Goal: Task Accomplishment & Management: Manage account settings

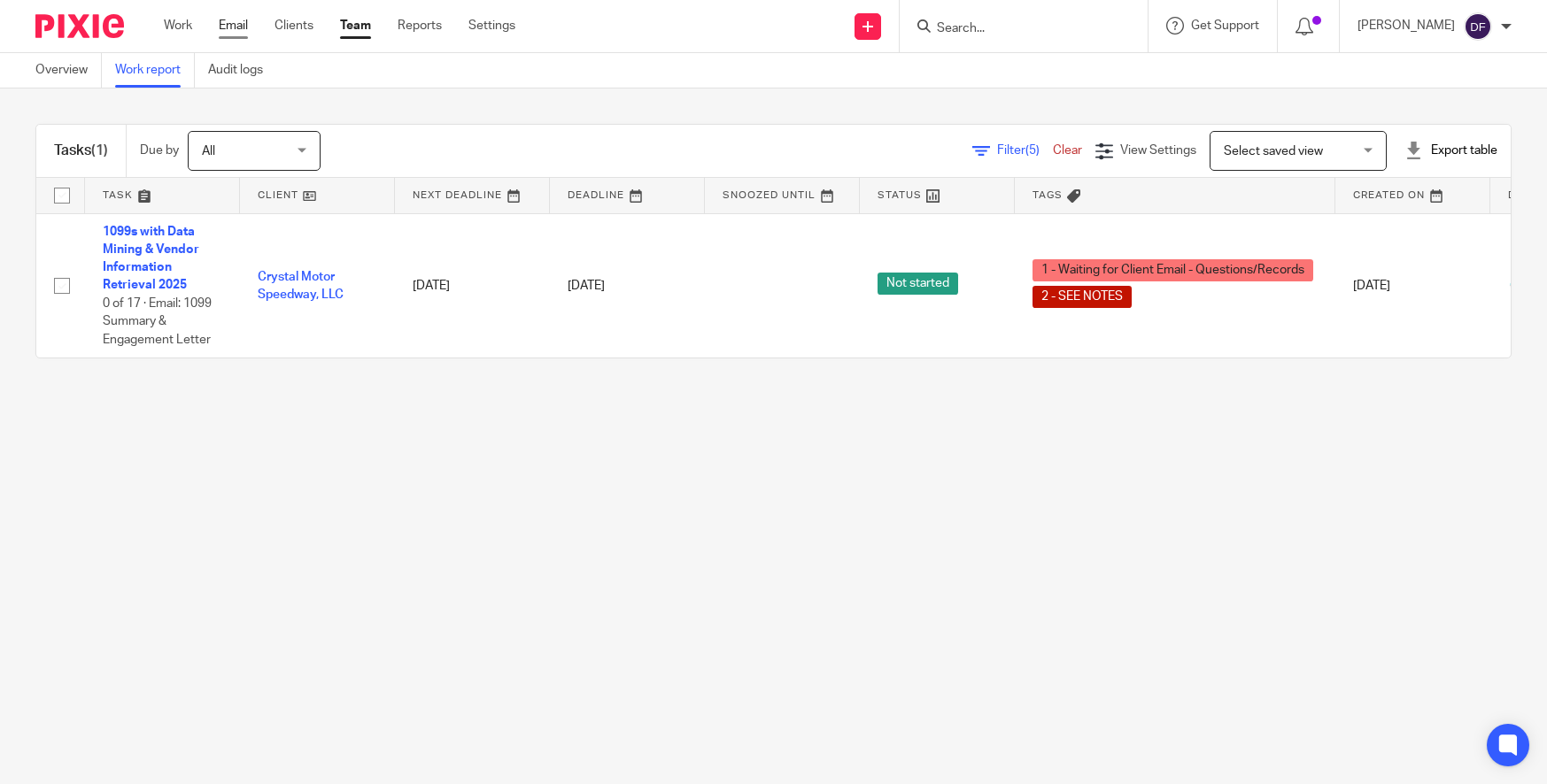
click at [232, 30] on link "Email" at bounding box center [234, 26] width 29 height 18
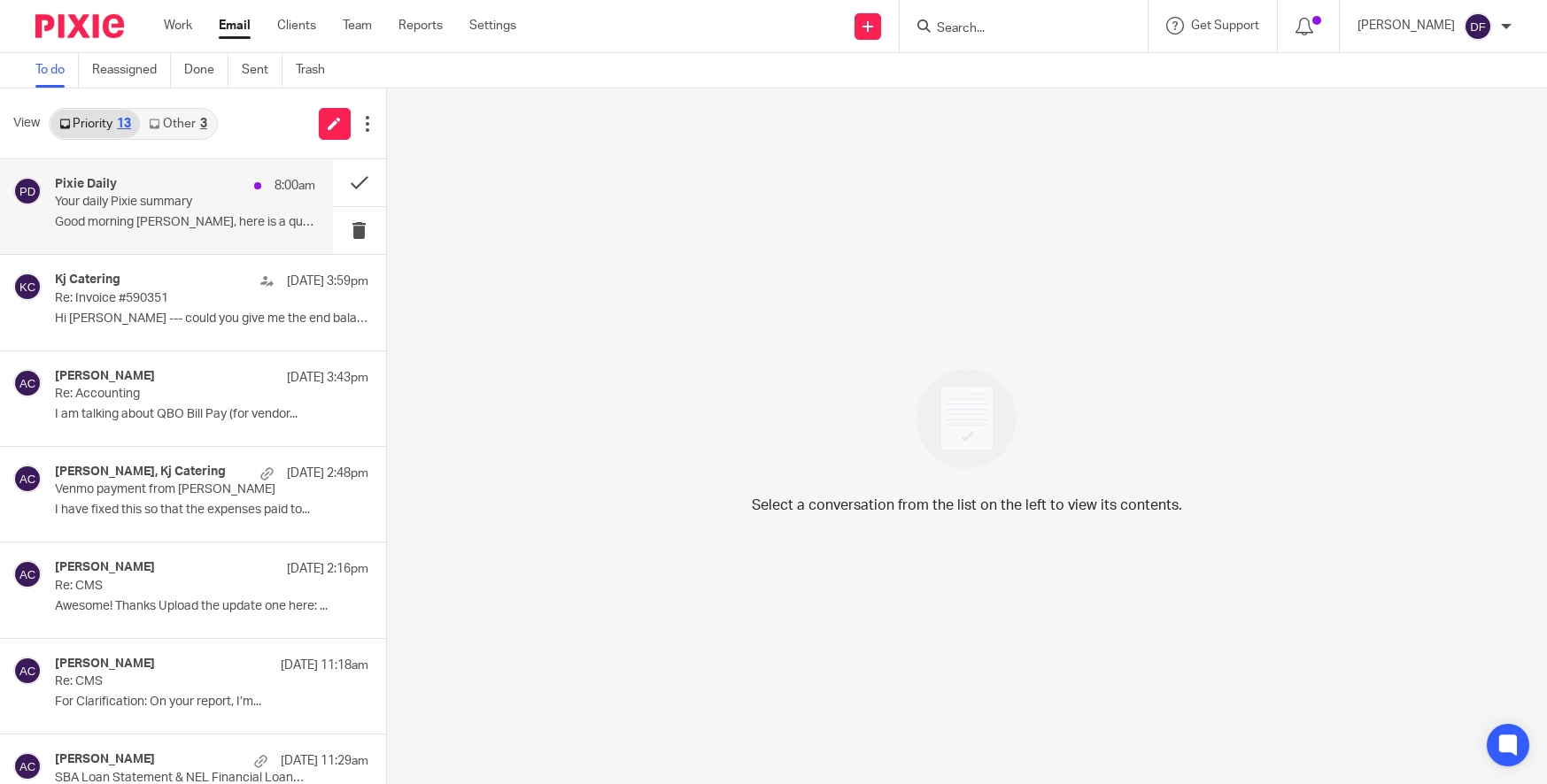
click at [187, 205] on p "Your daily Pixie summary" at bounding box center [159, 201] width 208 height 15
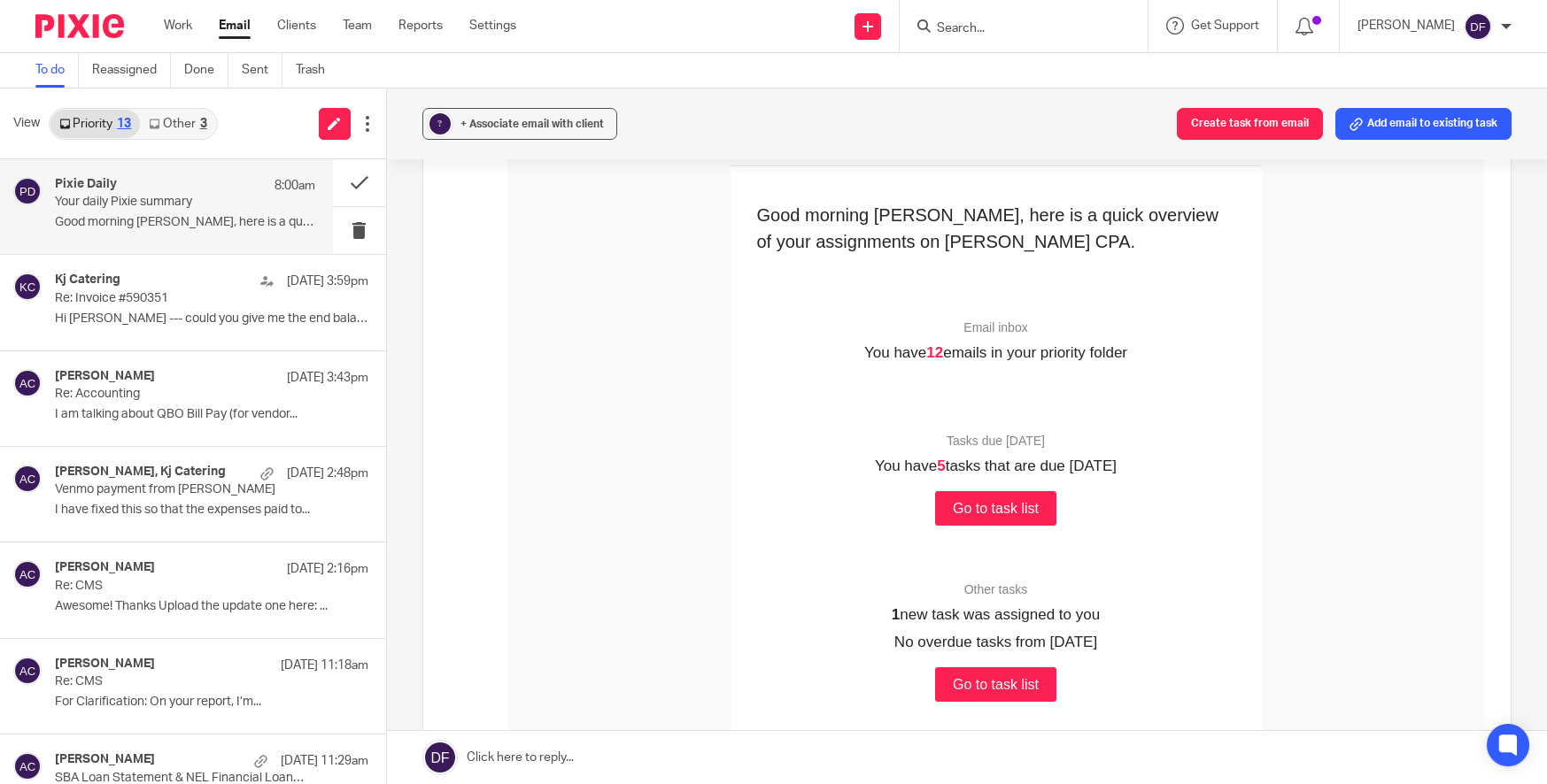
scroll to position [266, 0]
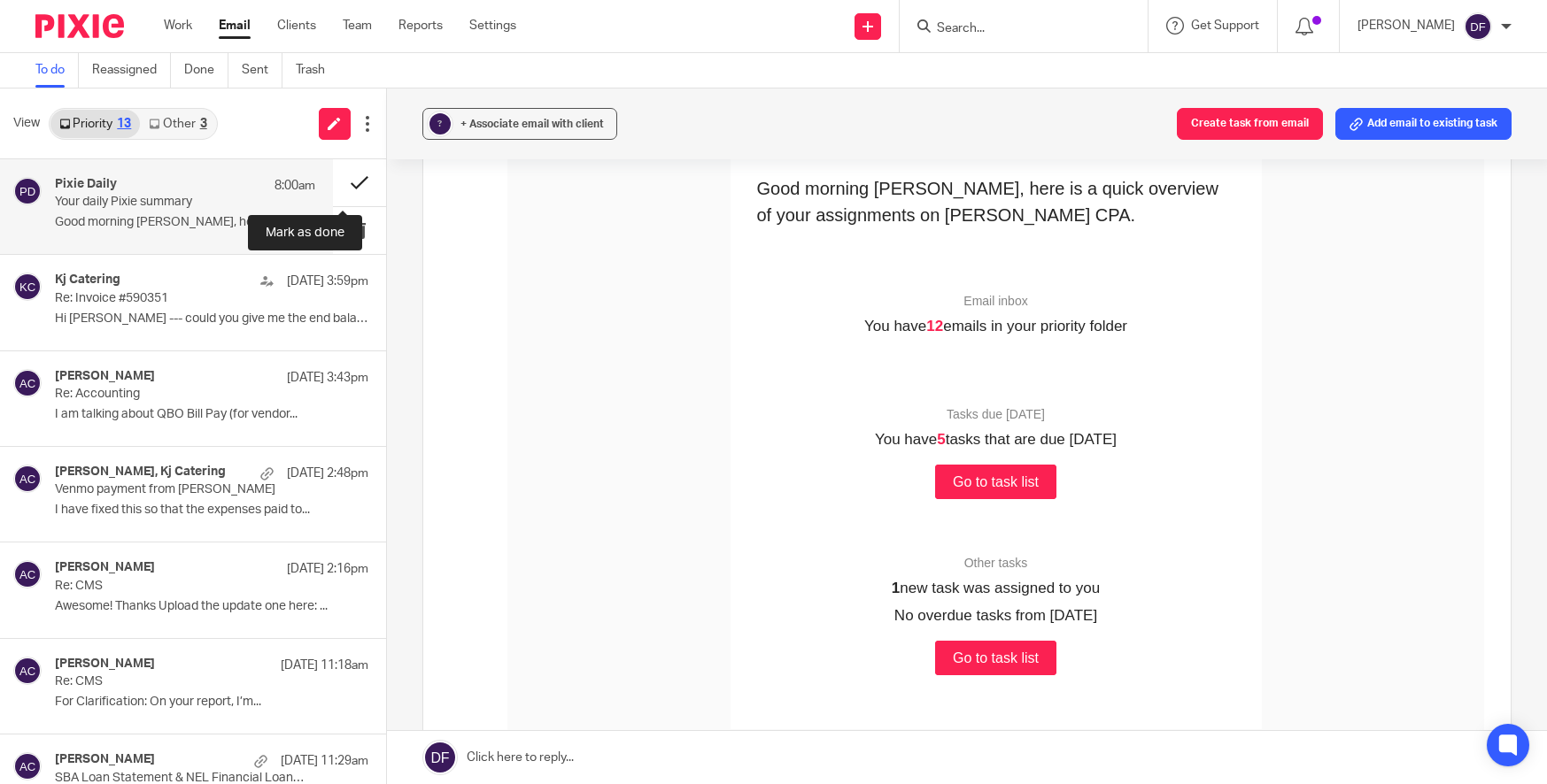
click at [347, 179] on button at bounding box center [359, 183] width 53 height 47
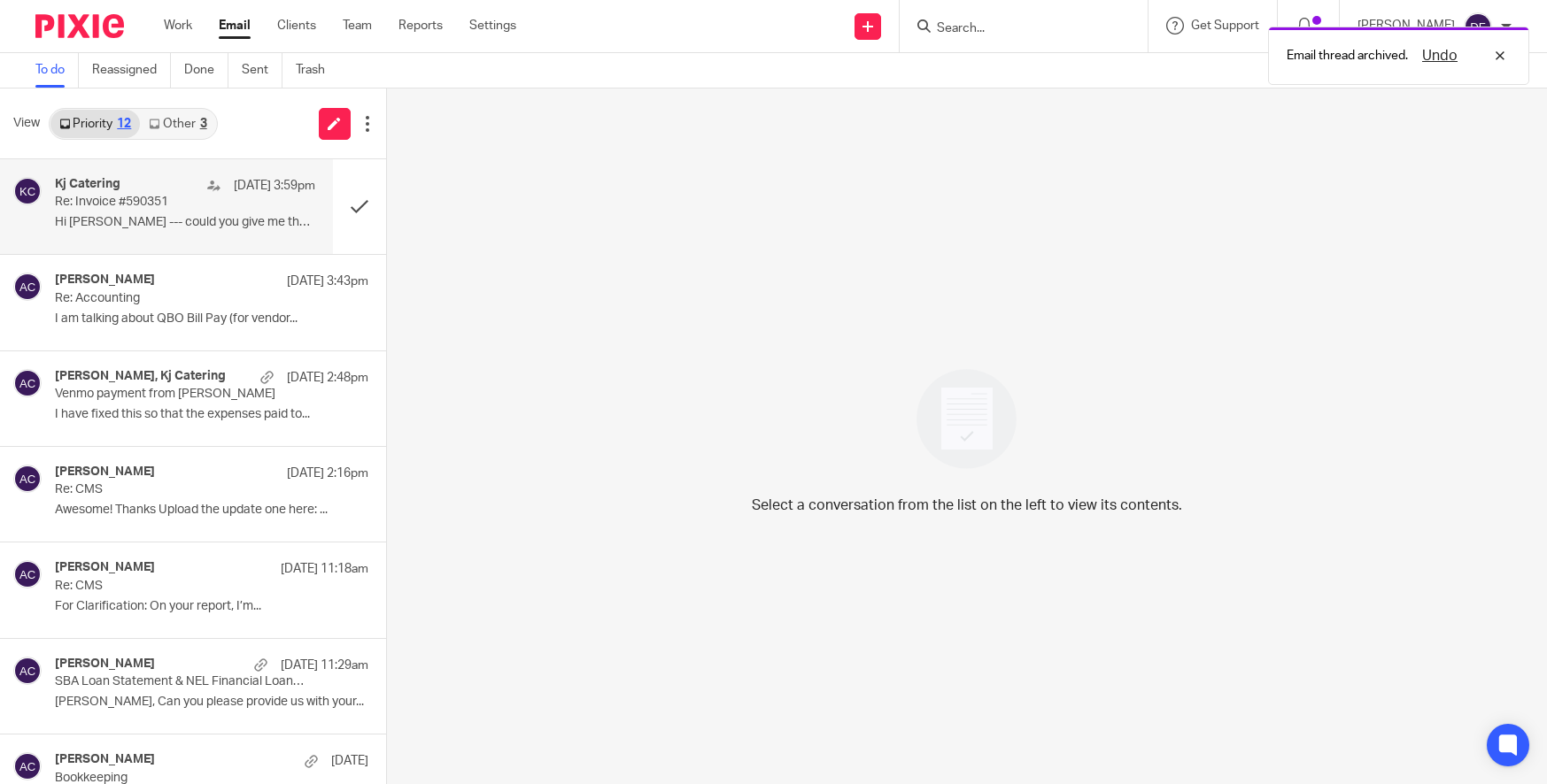
click at [91, 212] on div "Kj Catering Oct 13 3:59pm Re: Invoice #590351 Hi Jacki --- could you give me th…" at bounding box center [185, 206] width 260 height 59
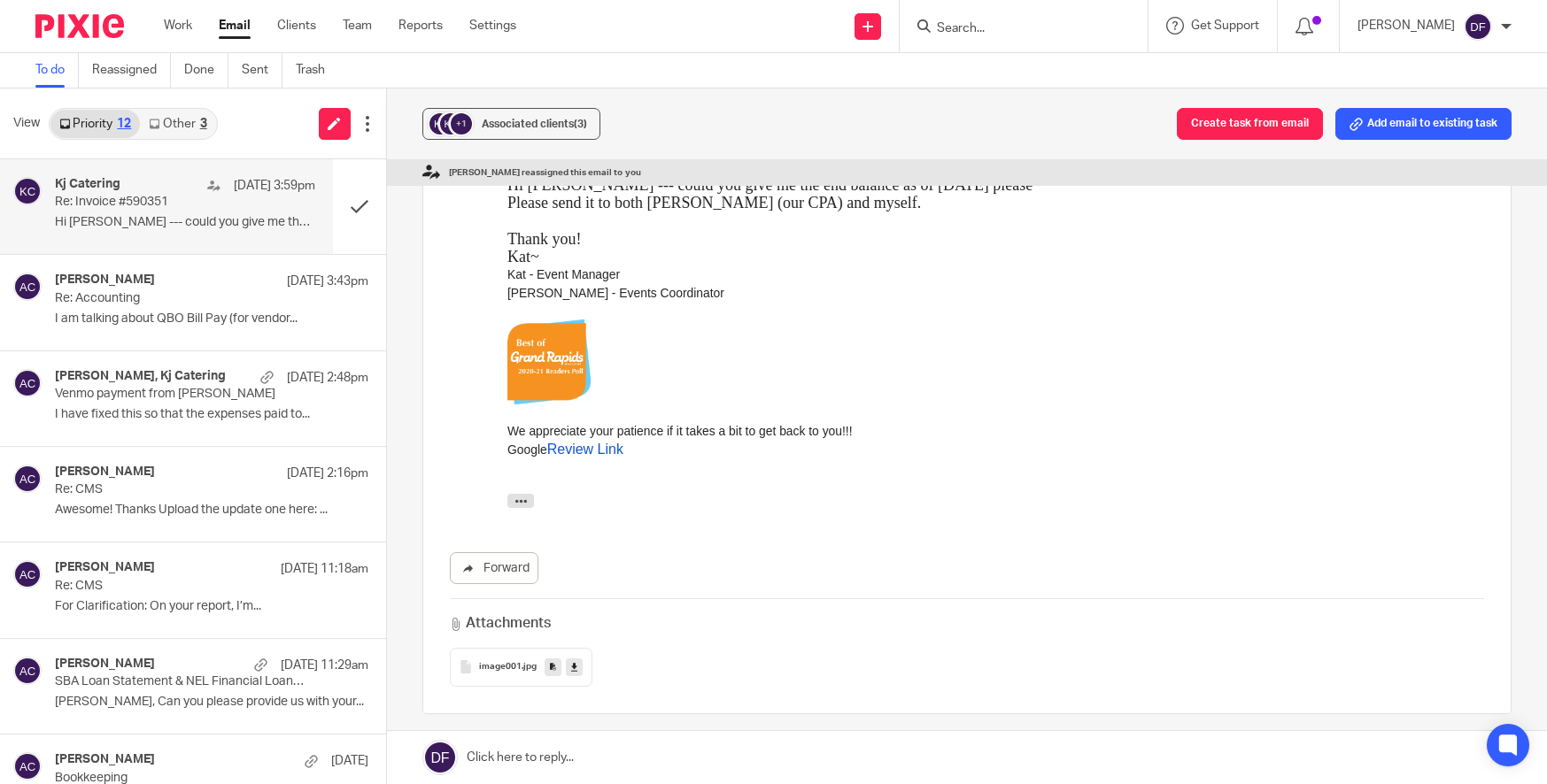
scroll to position [177, 0]
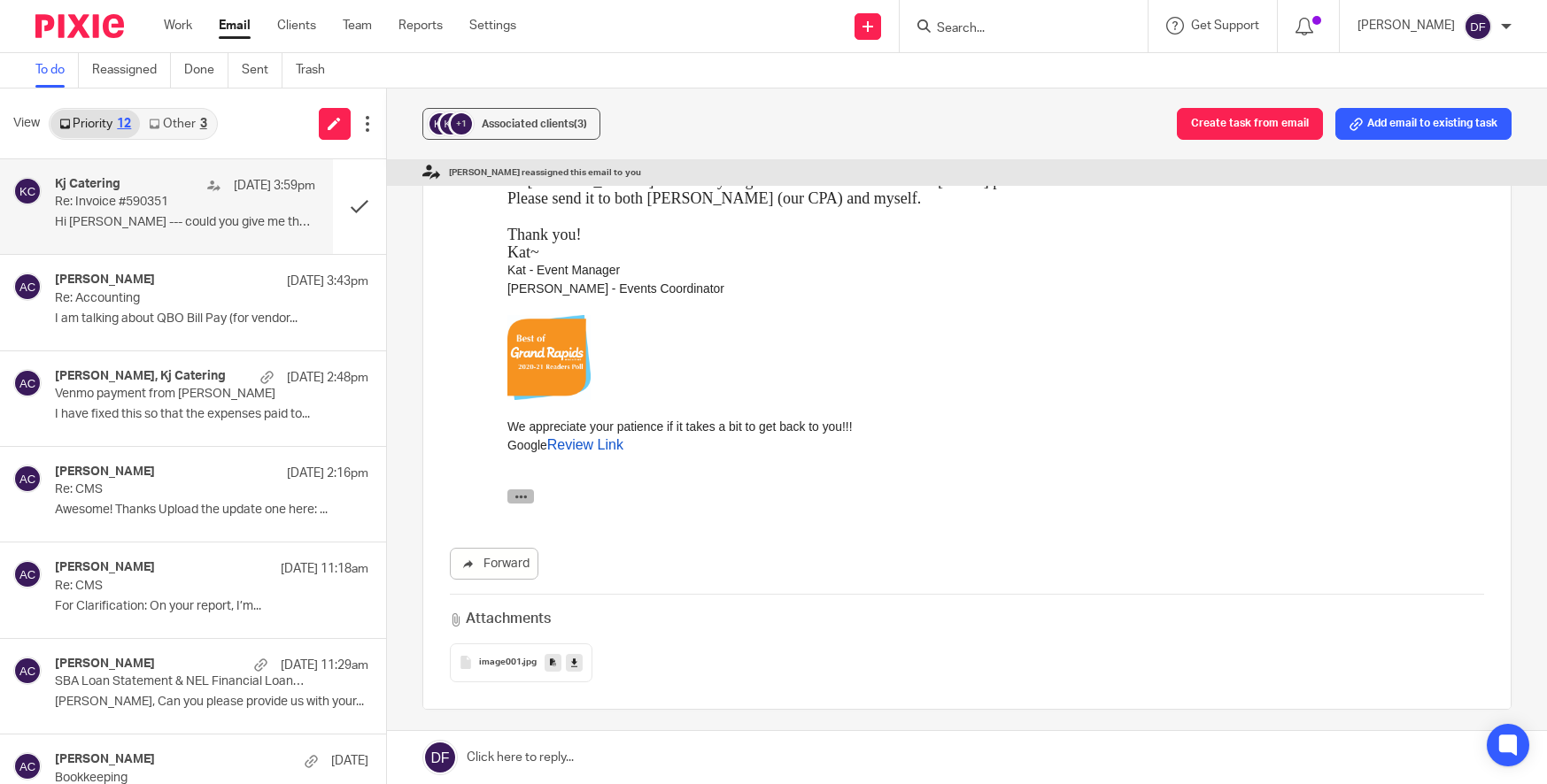
click at [528, 492] on button "button" at bounding box center [519, 496] width 27 height 14
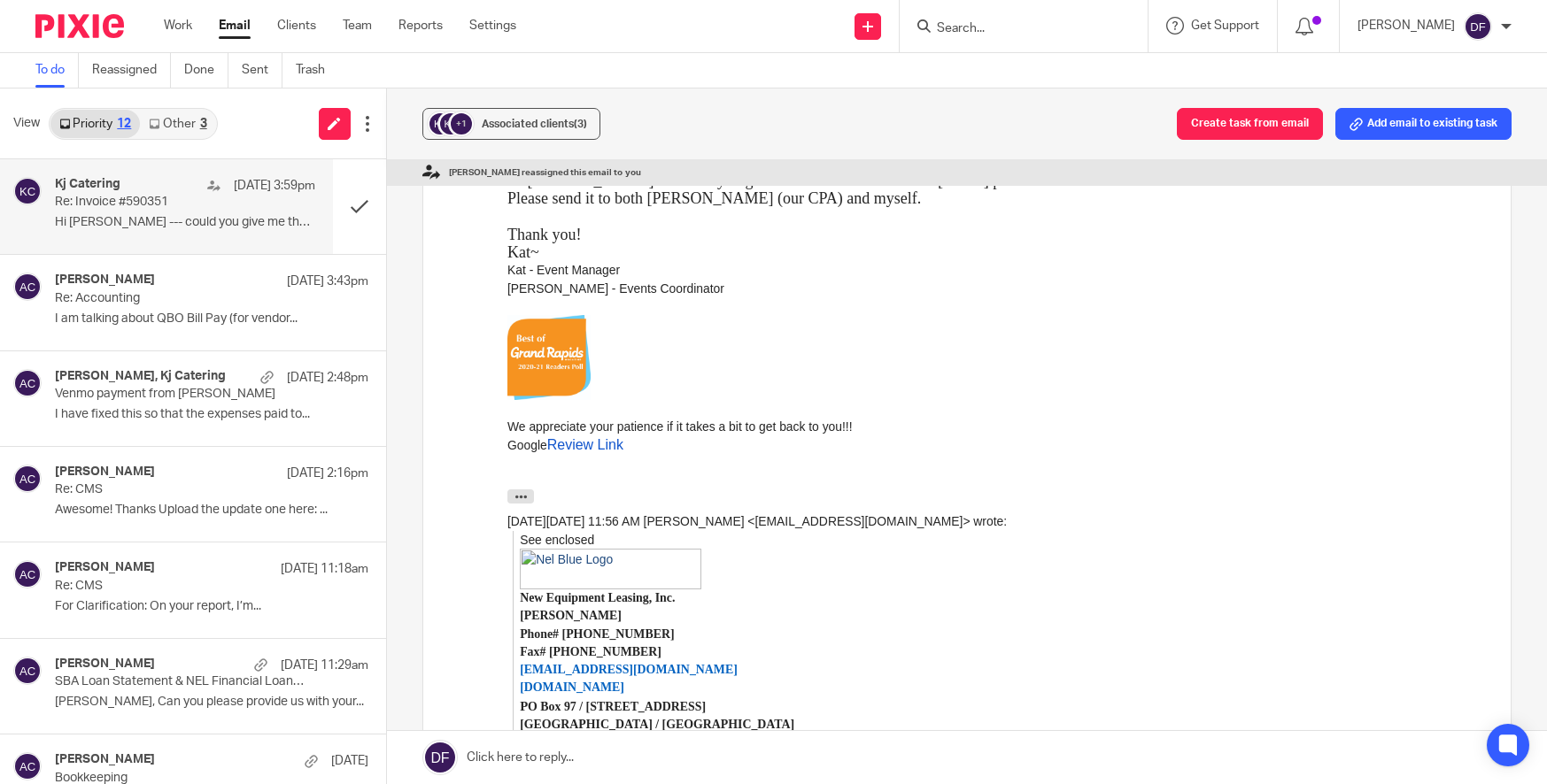
click at [175, 123] on link "Other 3" at bounding box center [178, 124] width 76 height 28
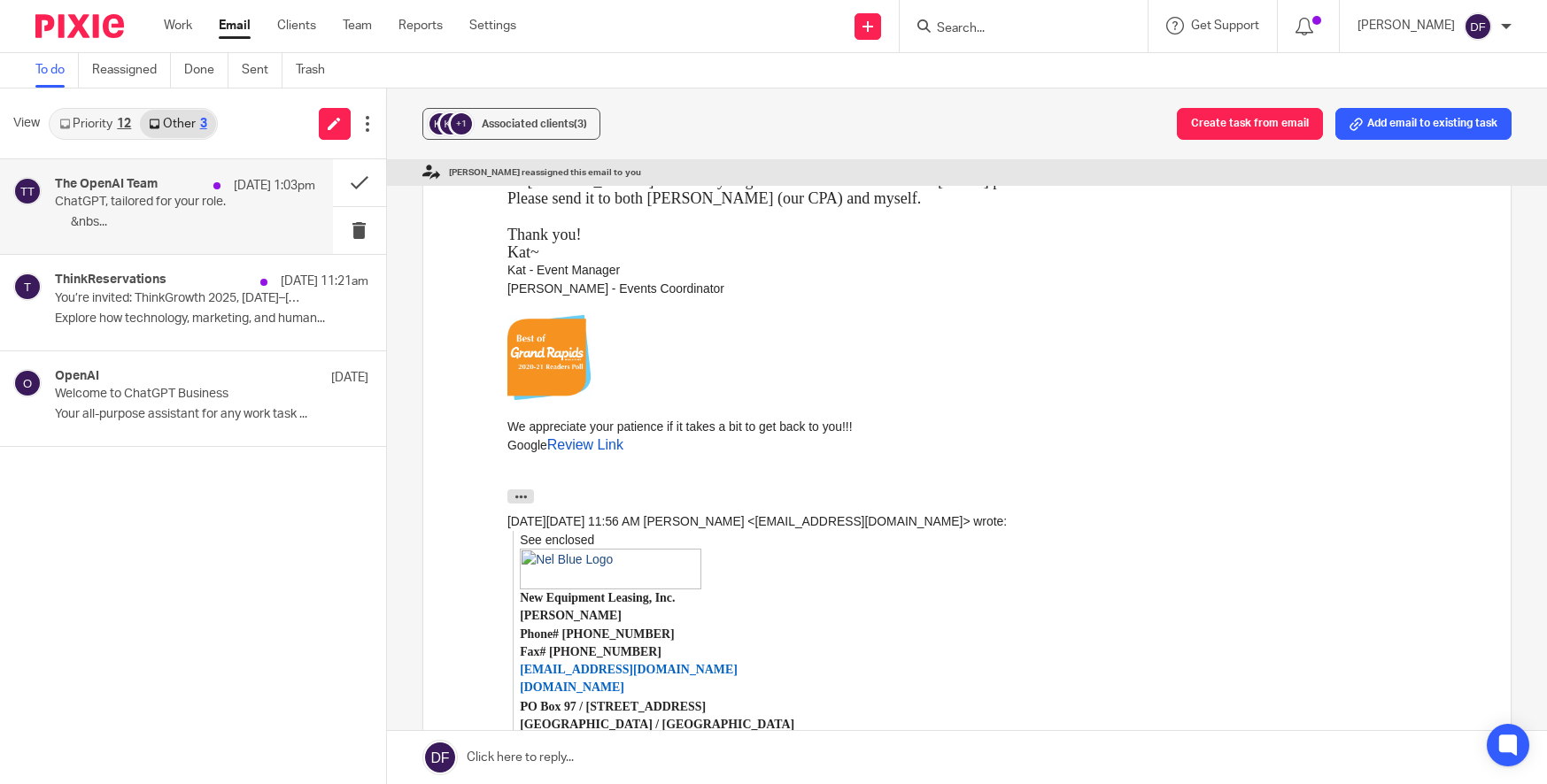
click at [134, 197] on p "ChatGPT, tailored for your role." at bounding box center [159, 201] width 208 height 15
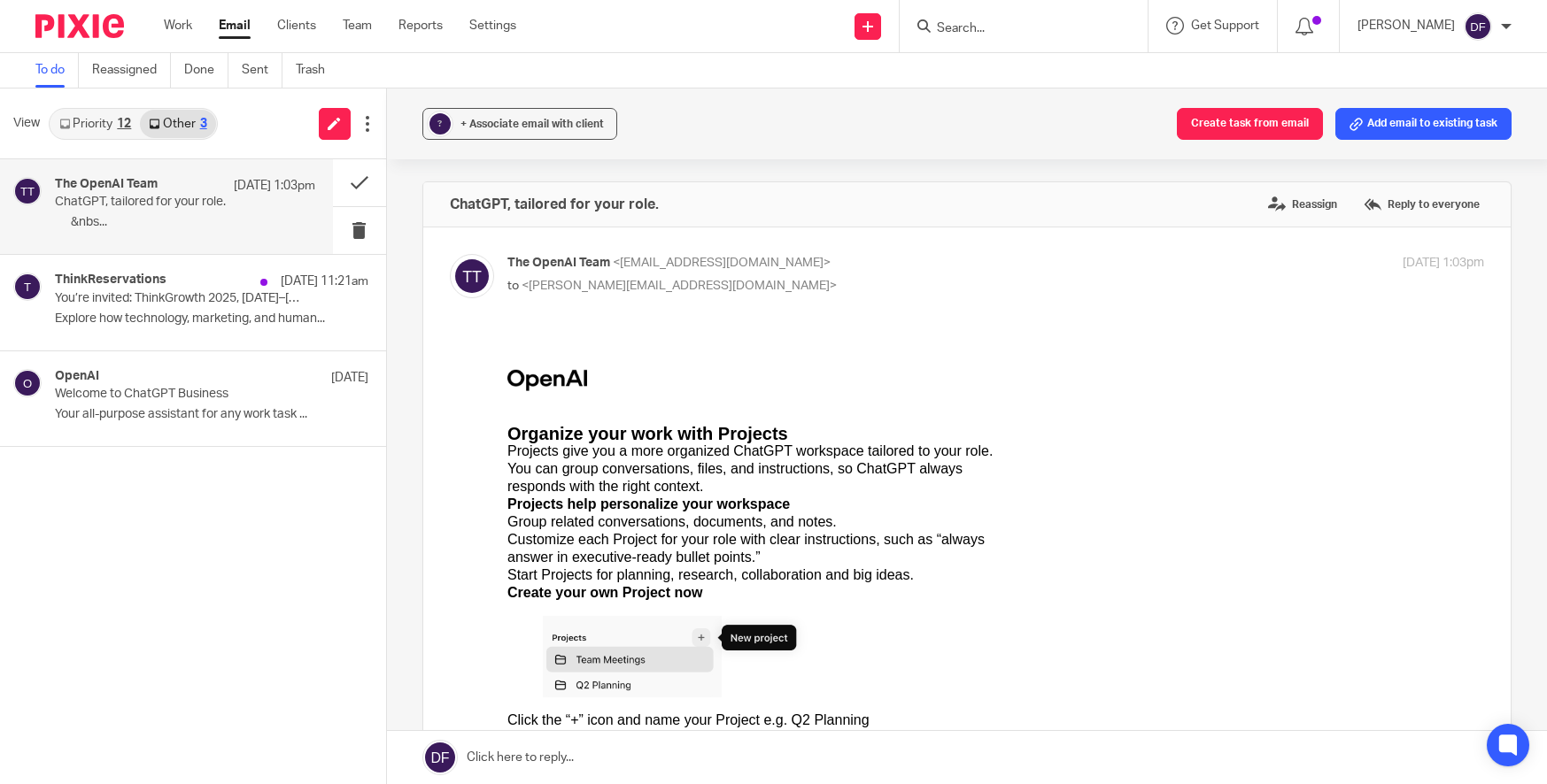
scroll to position [0, 0]
click at [131, 284] on h4 "ThinkReservations" at bounding box center [111, 280] width 112 height 15
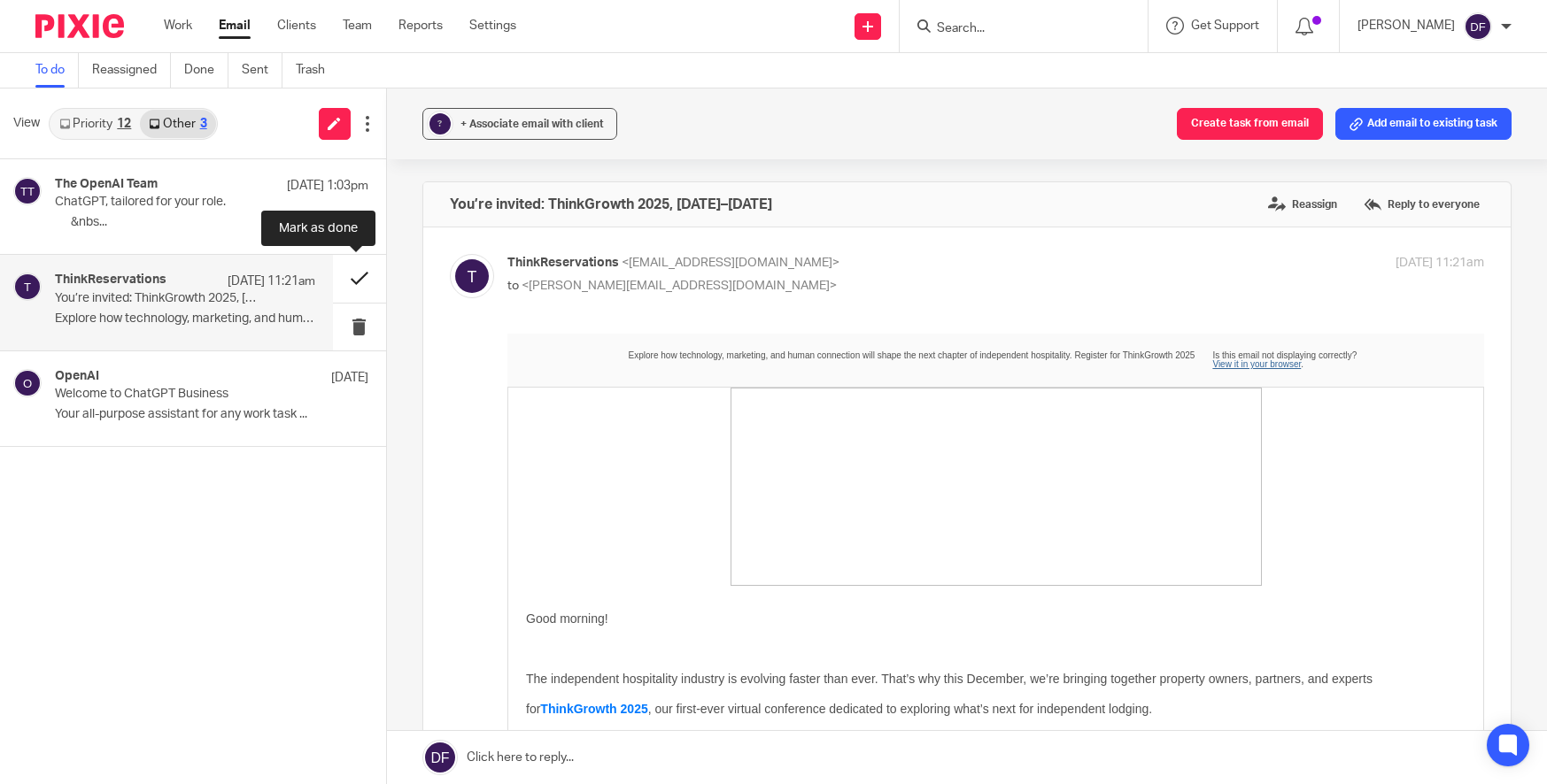
click at [354, 274] on button at bounding box center [359, 279] width 53 height 47
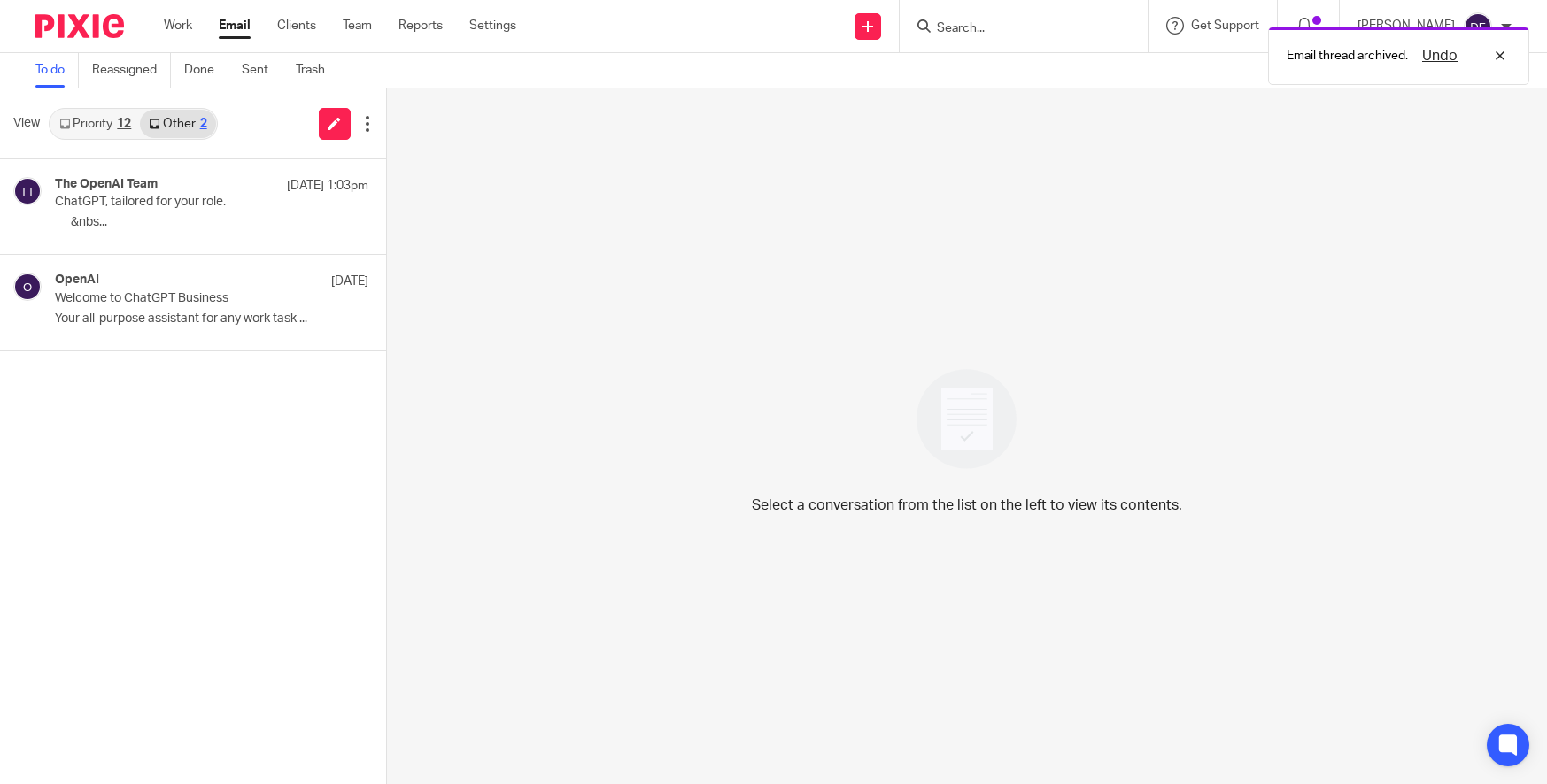
click at [114, 128] on link "Priority 12" at bounding box center [94, 124] width 89 height 28
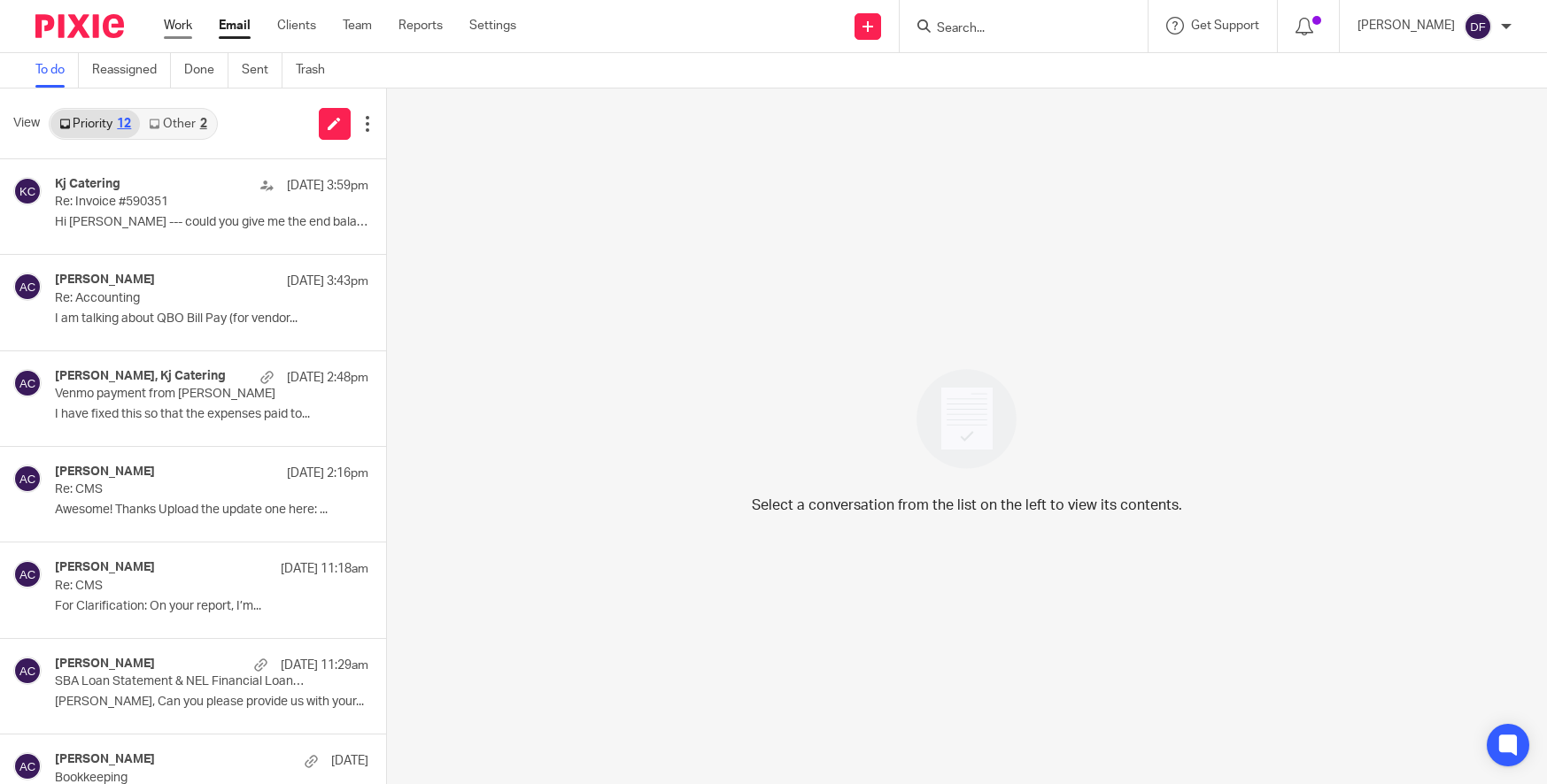
click at [172, 31] on link "Work" at bounding box center [178, 26] width 28 height 18
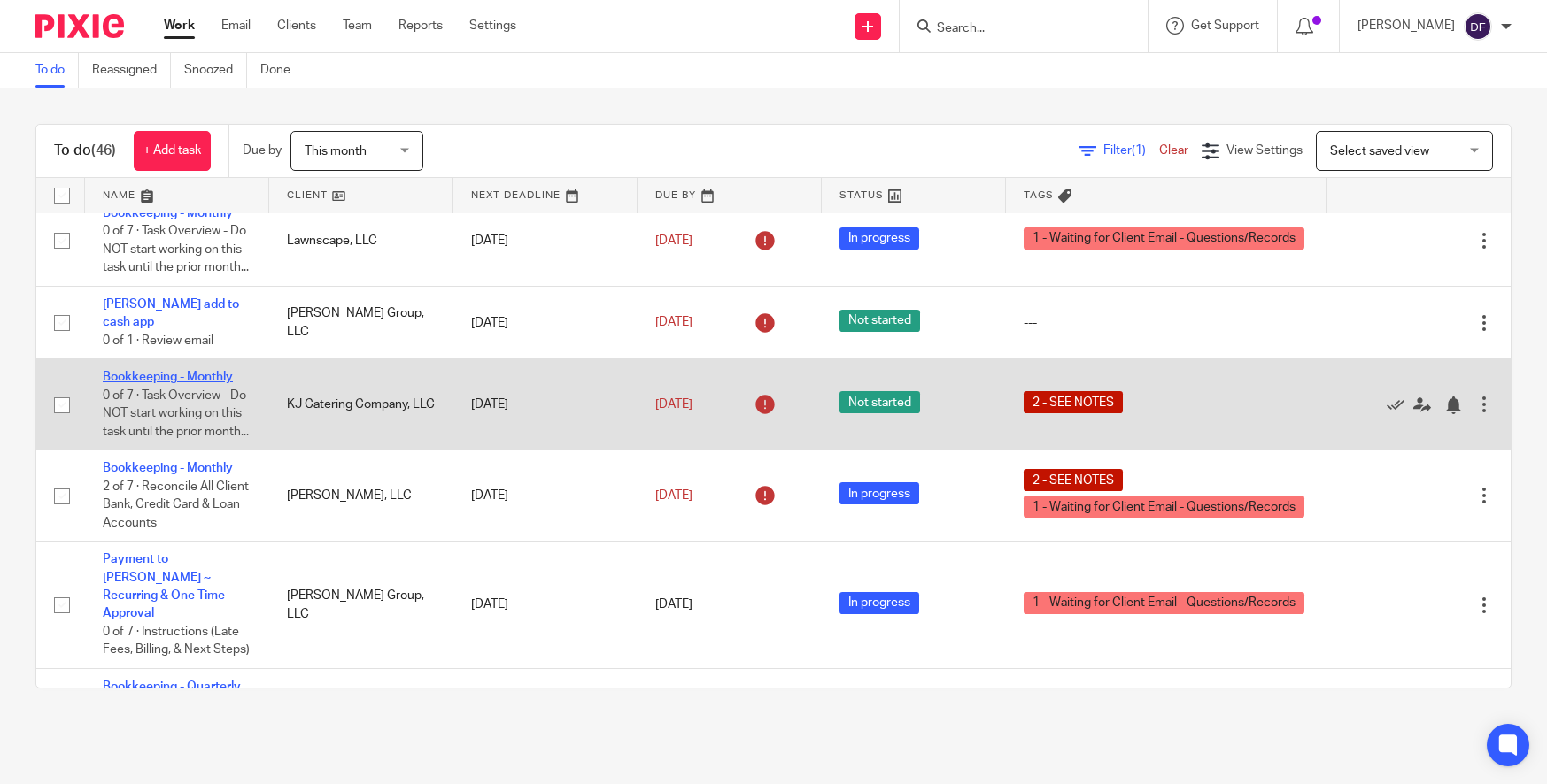
scroll to position [354, 0]
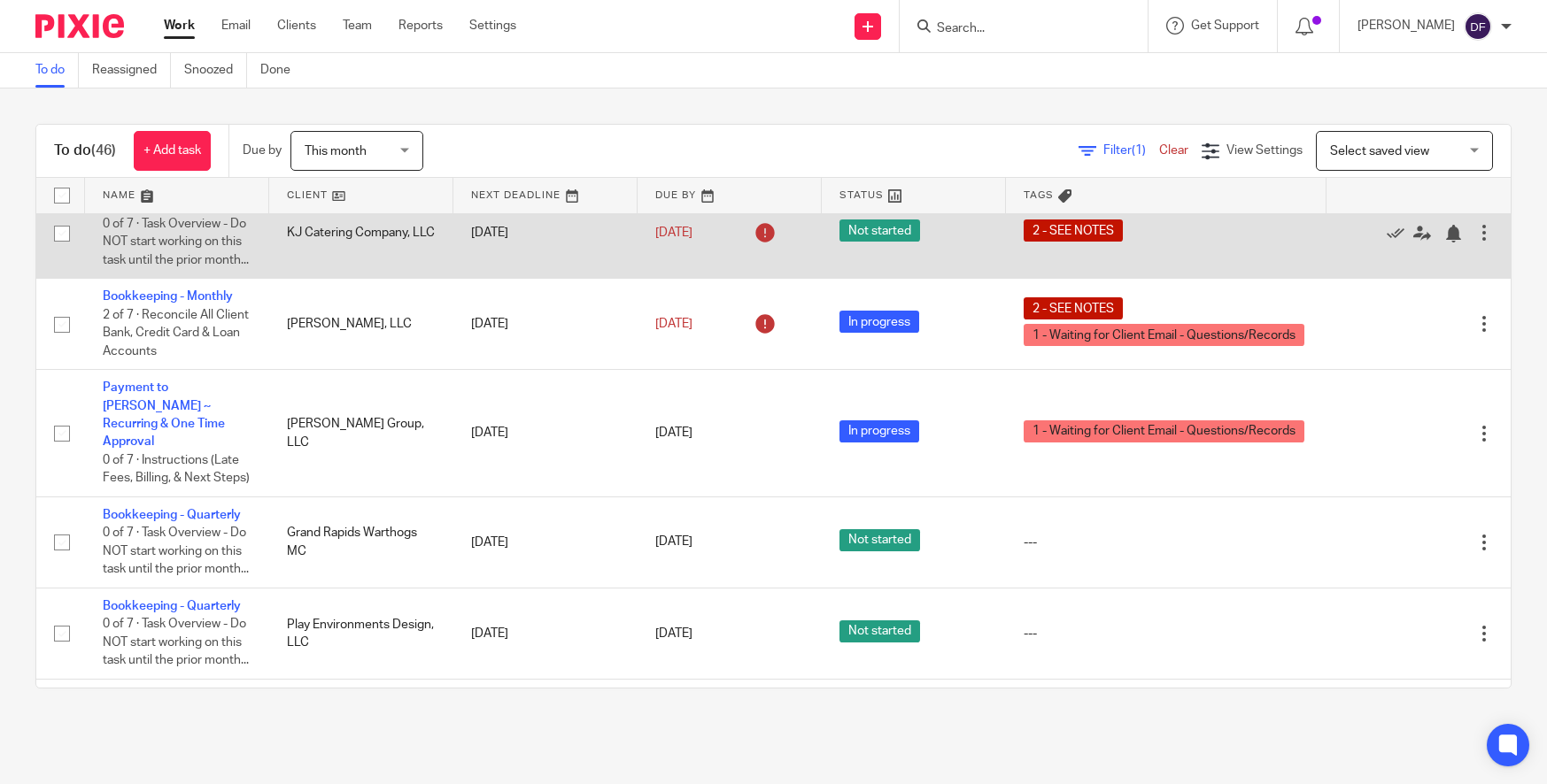
click at [192, 212] on link "Bookkeeping - Monthly" at bounding box center [168, 205] width 131 height 13
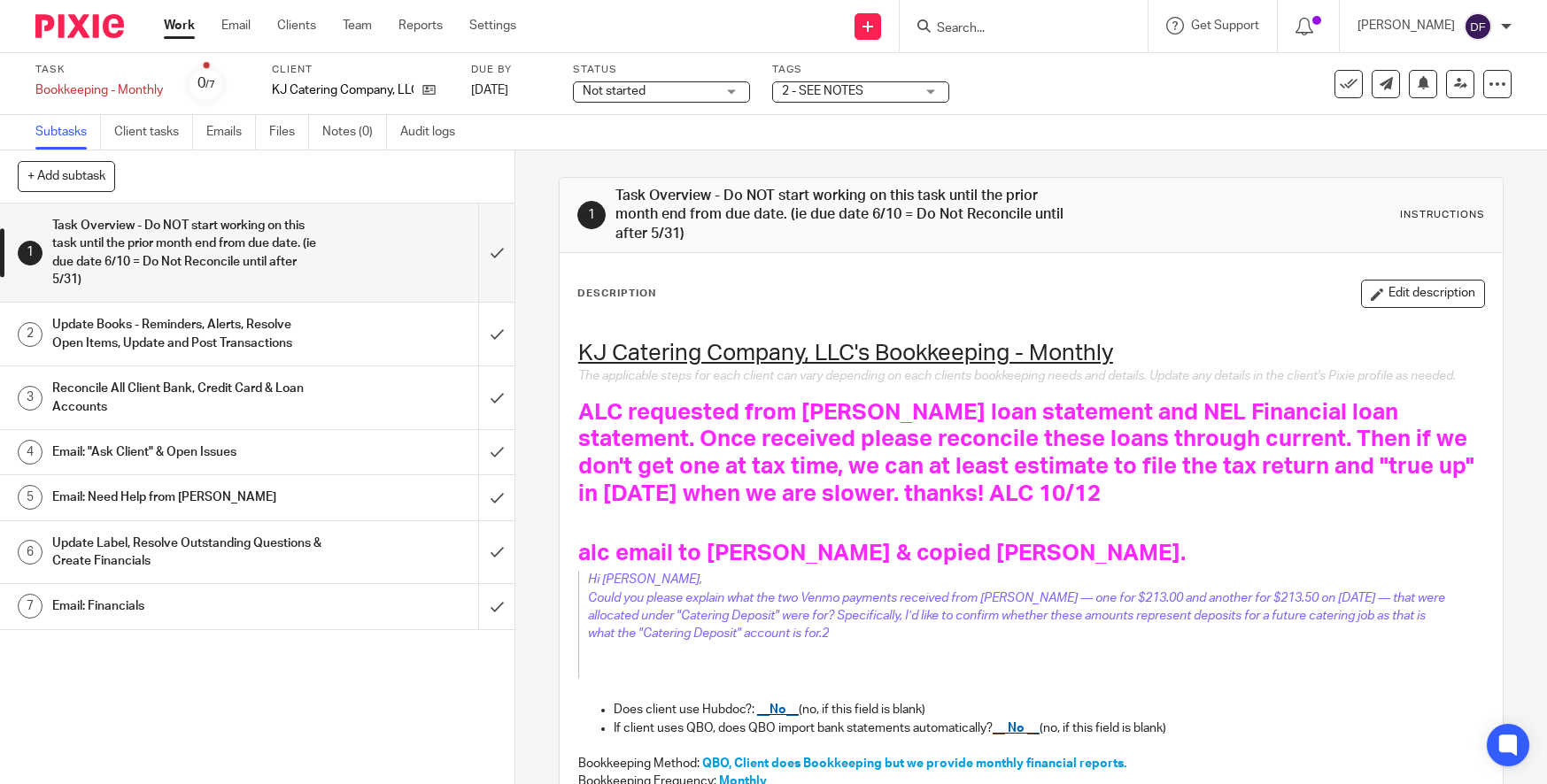
click at [179, 32] on link "Work" at bounding box center [180, 26] width 31 height 18
click at [181, 24] on link "Work" at bounding box center [180, 26] width 31 height 18
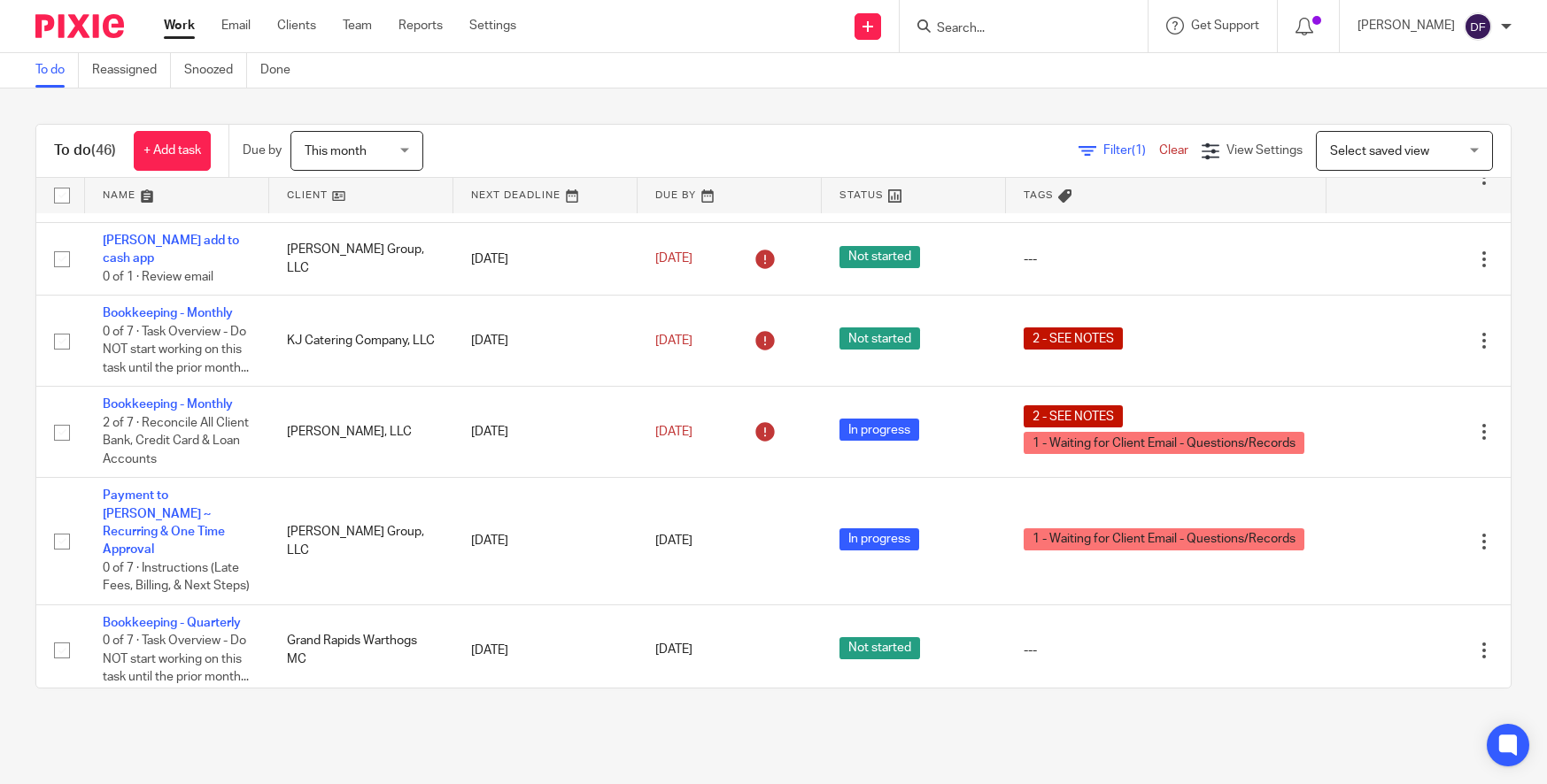
scroll to position [266, 0]
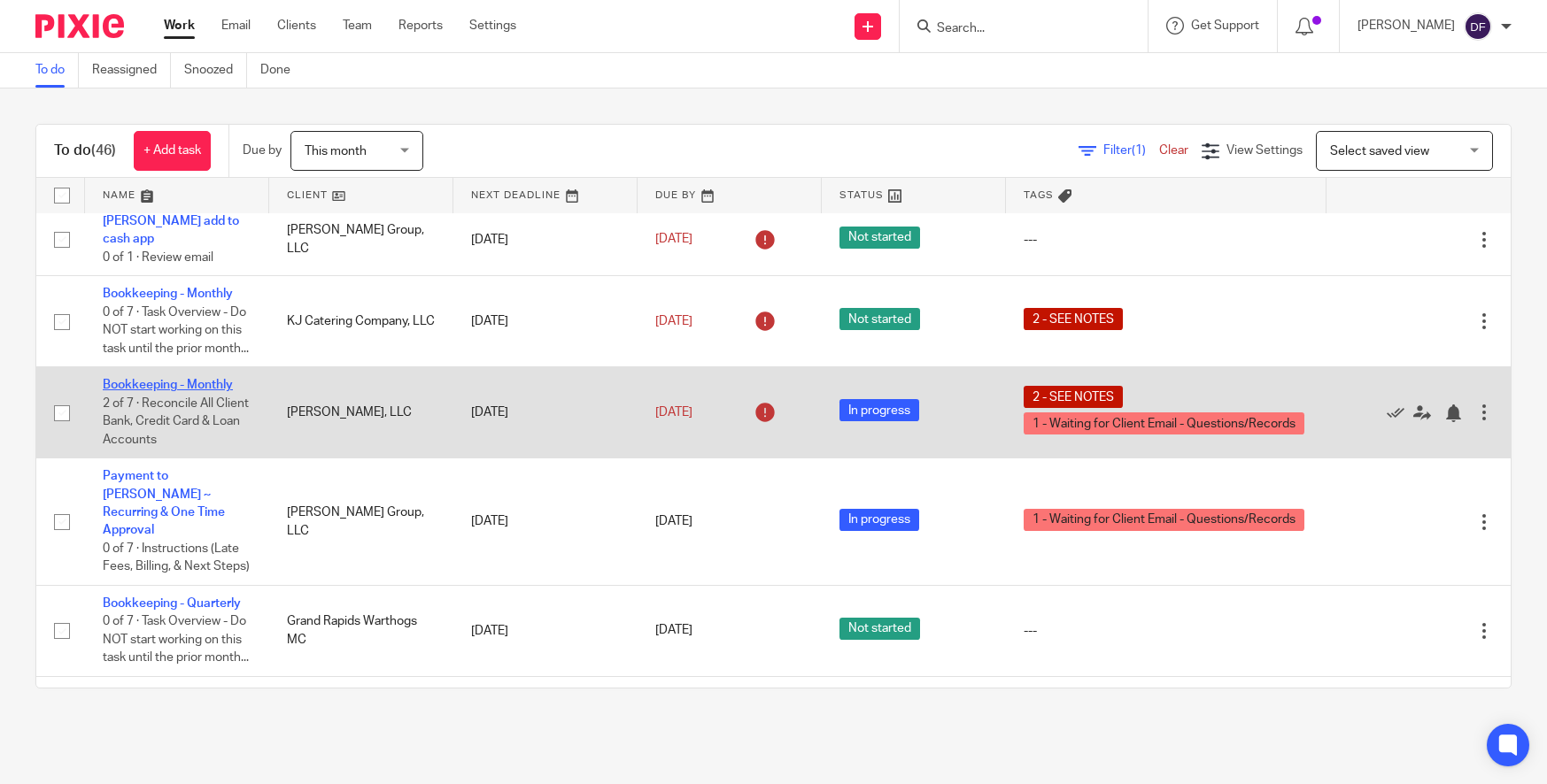
click at [198, 392] on link "Bookkeeping - Monthly" at bounding box center [168, 385] width 131 height 13
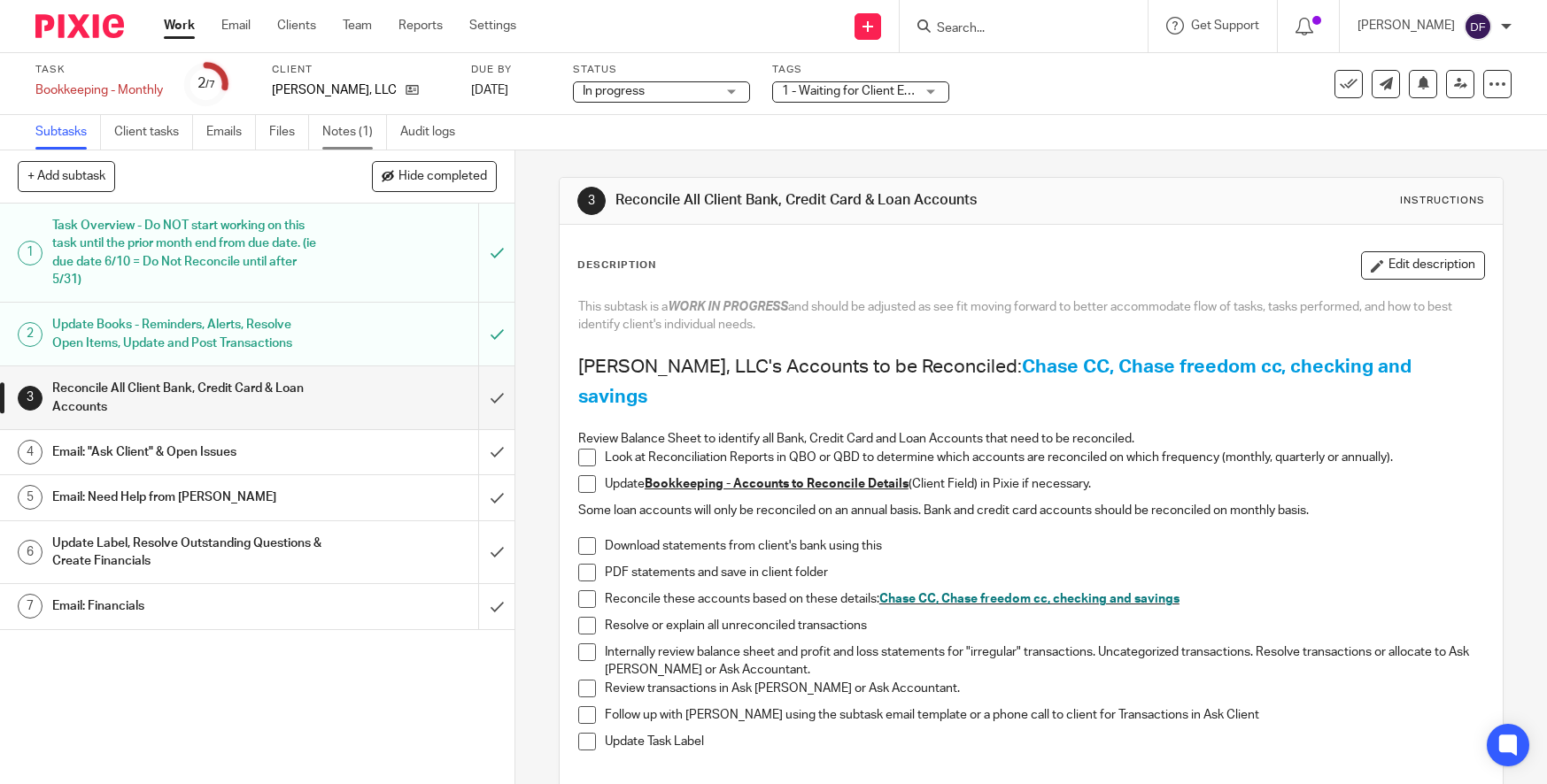
click at [333, 132] on link "Notes (1)" at bounding box center [354, 131] width 65 height 34
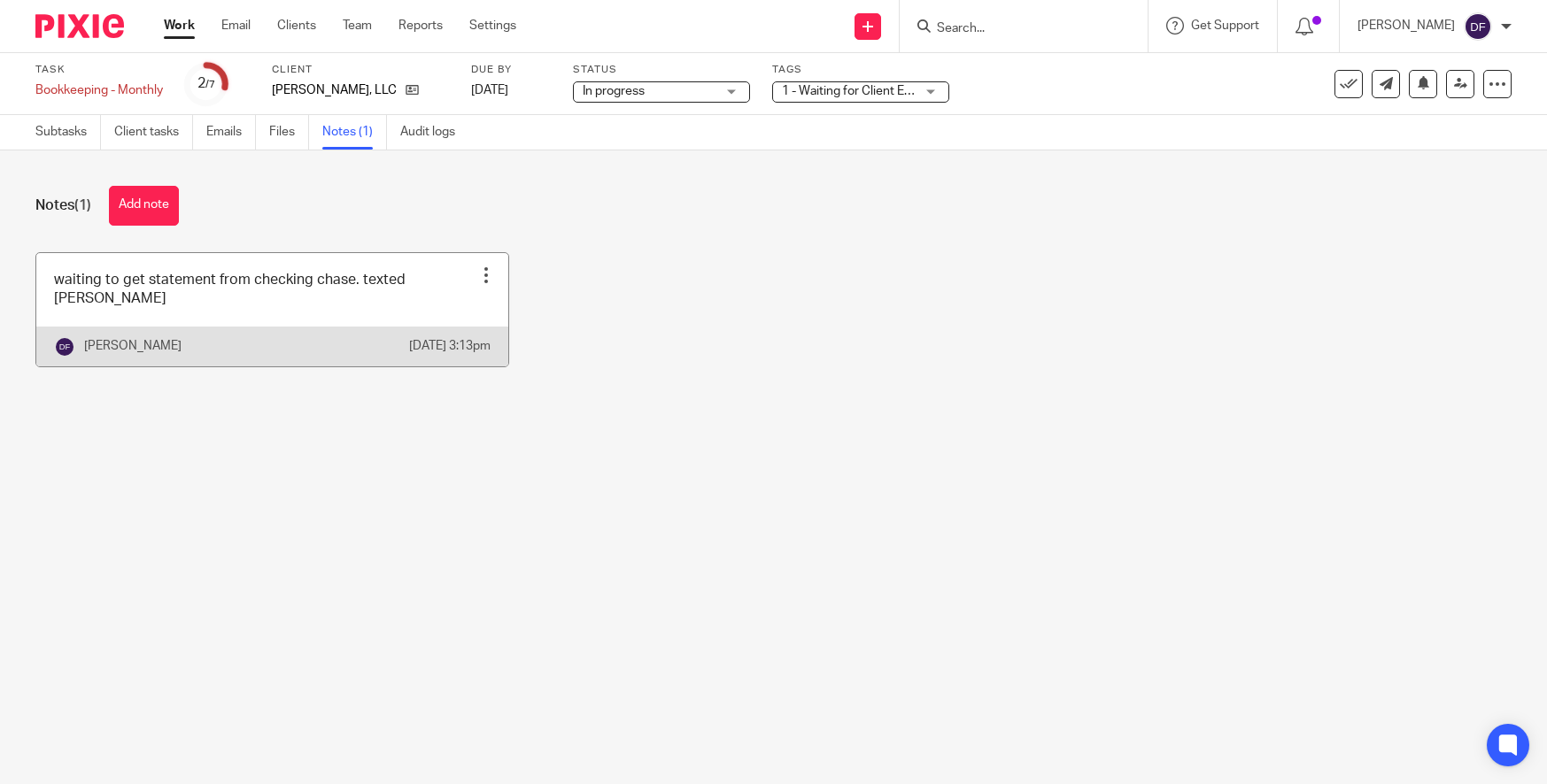
click at [477, 266] on div at bounding box center [486, 275] width 18 height 18
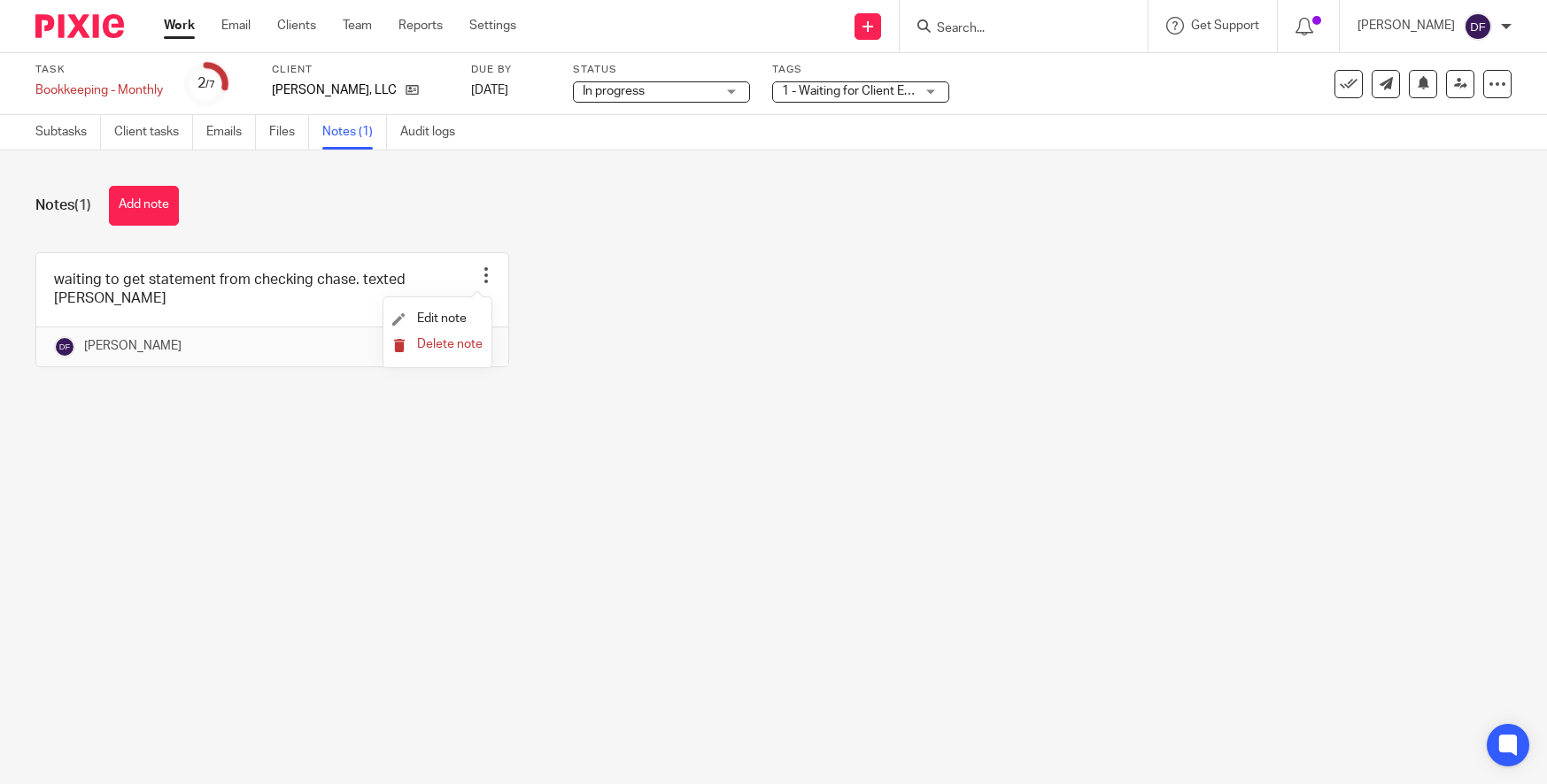
click at [460, 348] on span "Delete note" at bounding box center [450, 344] width 66 height 13
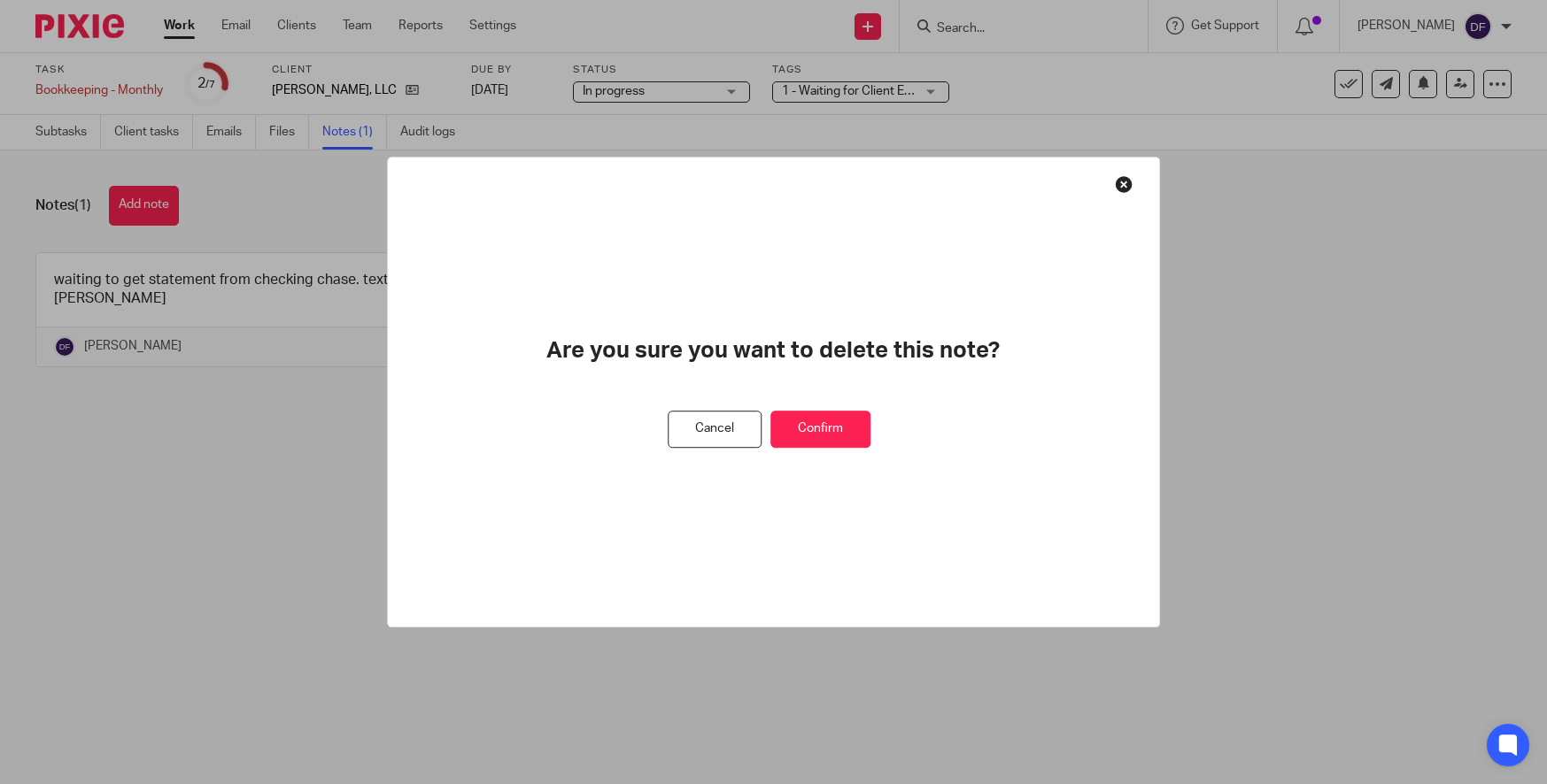
drag, startPoint x: 860, startPoint y: 430, endPoint x: 848, endPoint y: 434, distance: 12.6
click at [851, 436] on button "Confirm" at bounding box center [821, 429] width 100 height 38
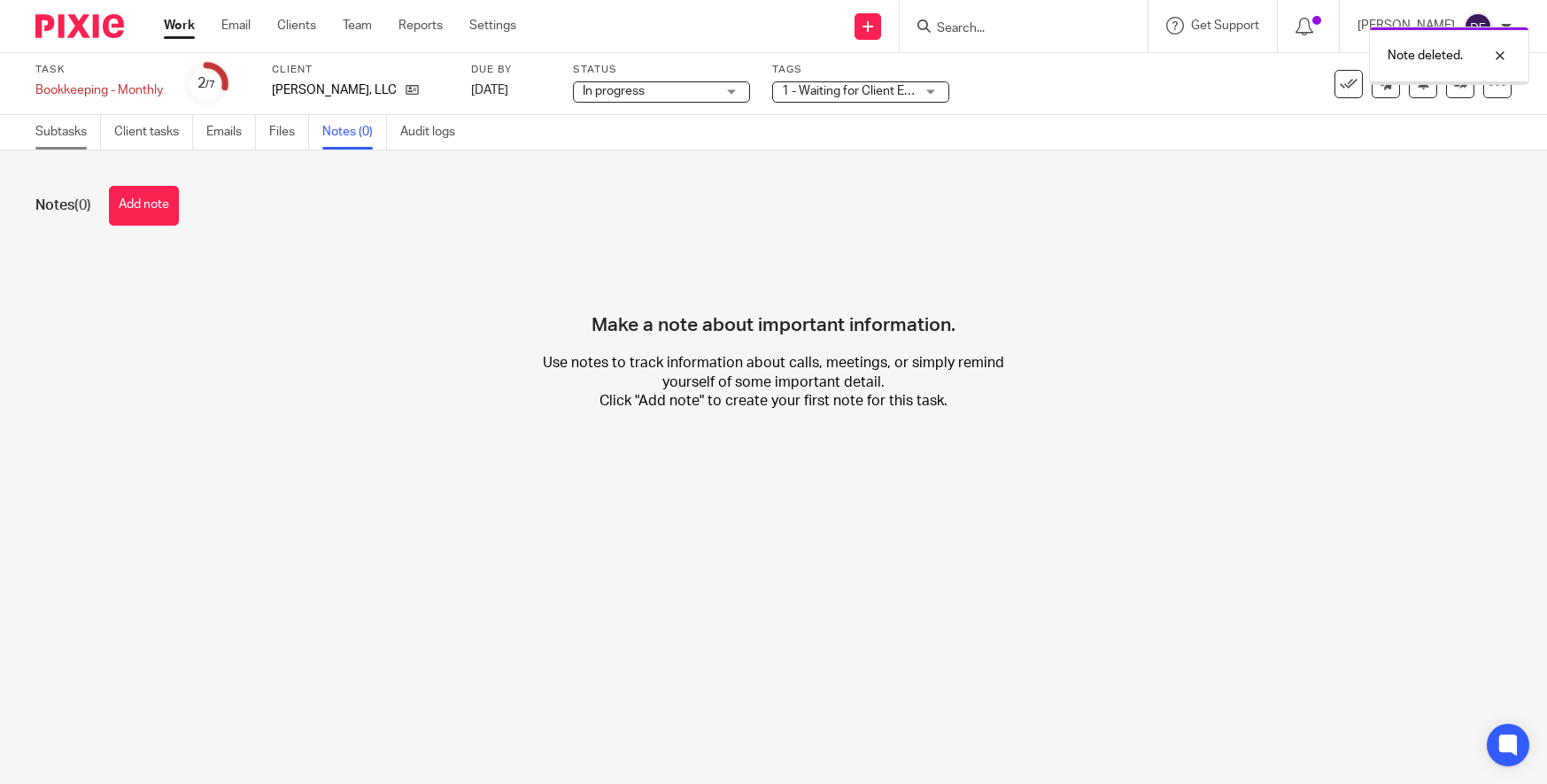
click at [61, 139] on link "Subtasks" at bounding box center [68, 131] width 66 height 34
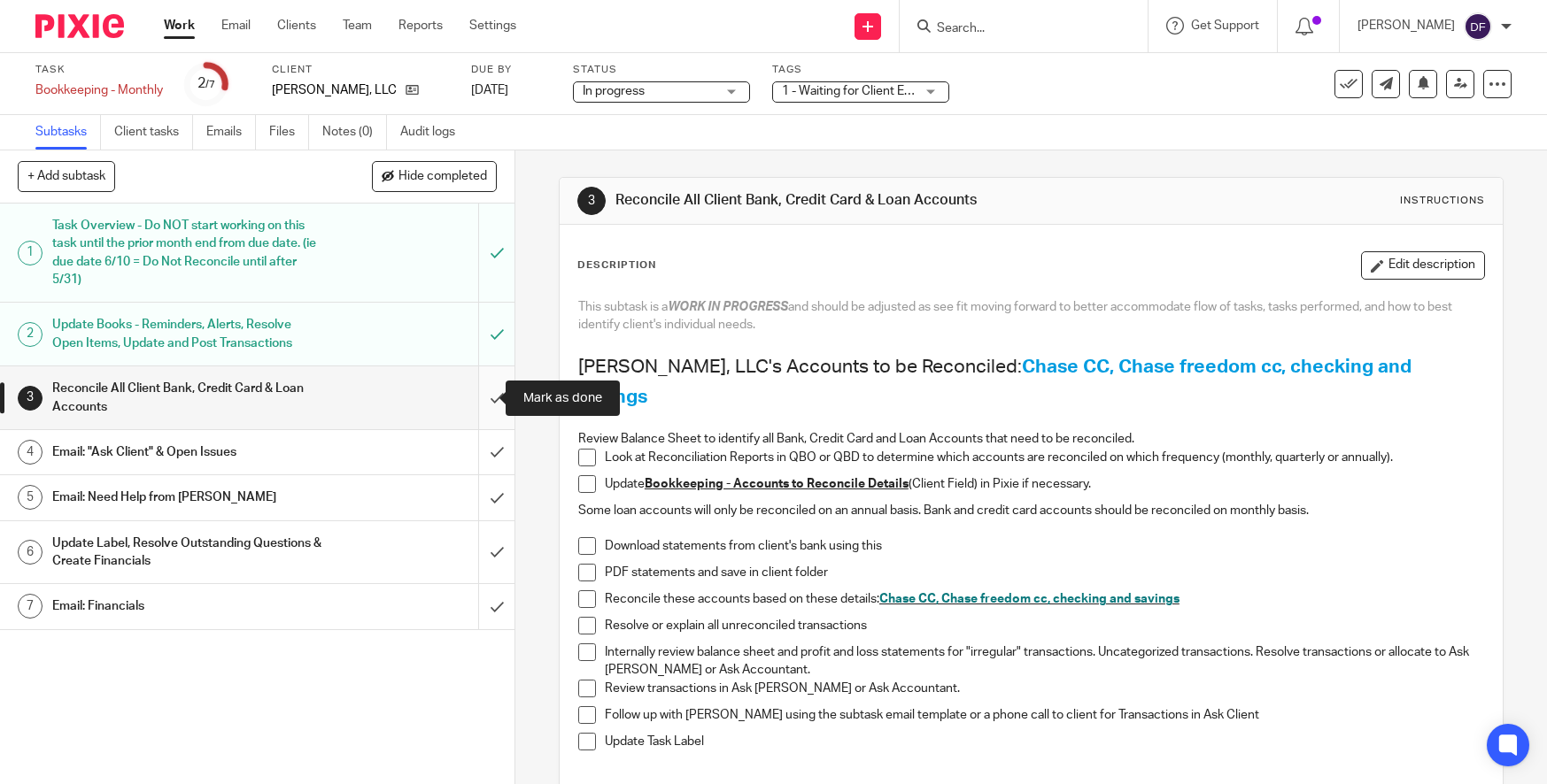
click at [464, 397] on input "submit" at bounding box center [257, 397] width 514 height 63
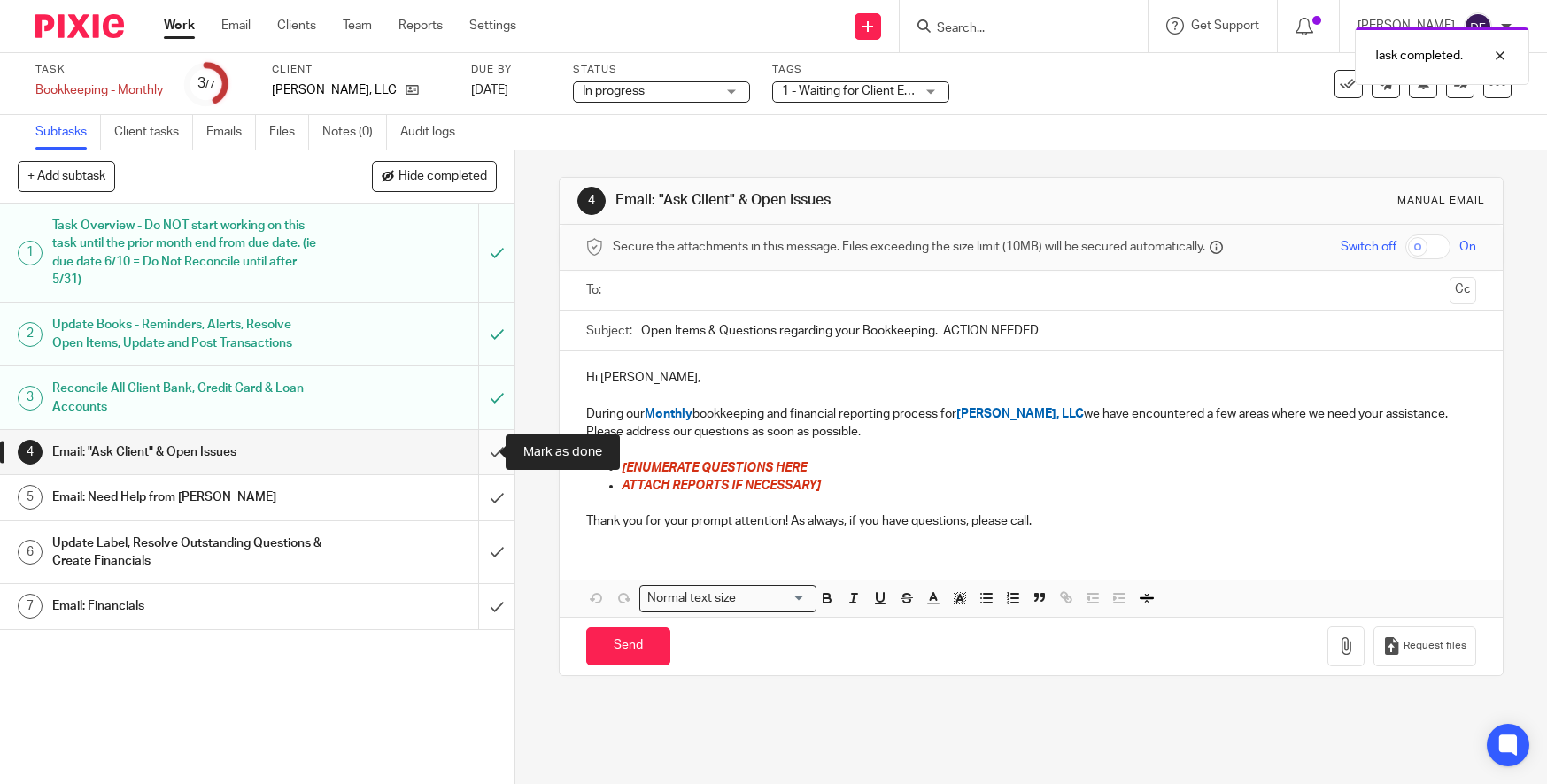
click at [480, 442] on input "submit" at bounding box center [257, 451] width 514 height 44
drag, startPoint x: 492, startPoint y: 491, endPoint x: 474, endPoint y: 506, distance: 23.4
click at [481, 500] on input "submit" at bounding box center [257, 497] width 514 height 44
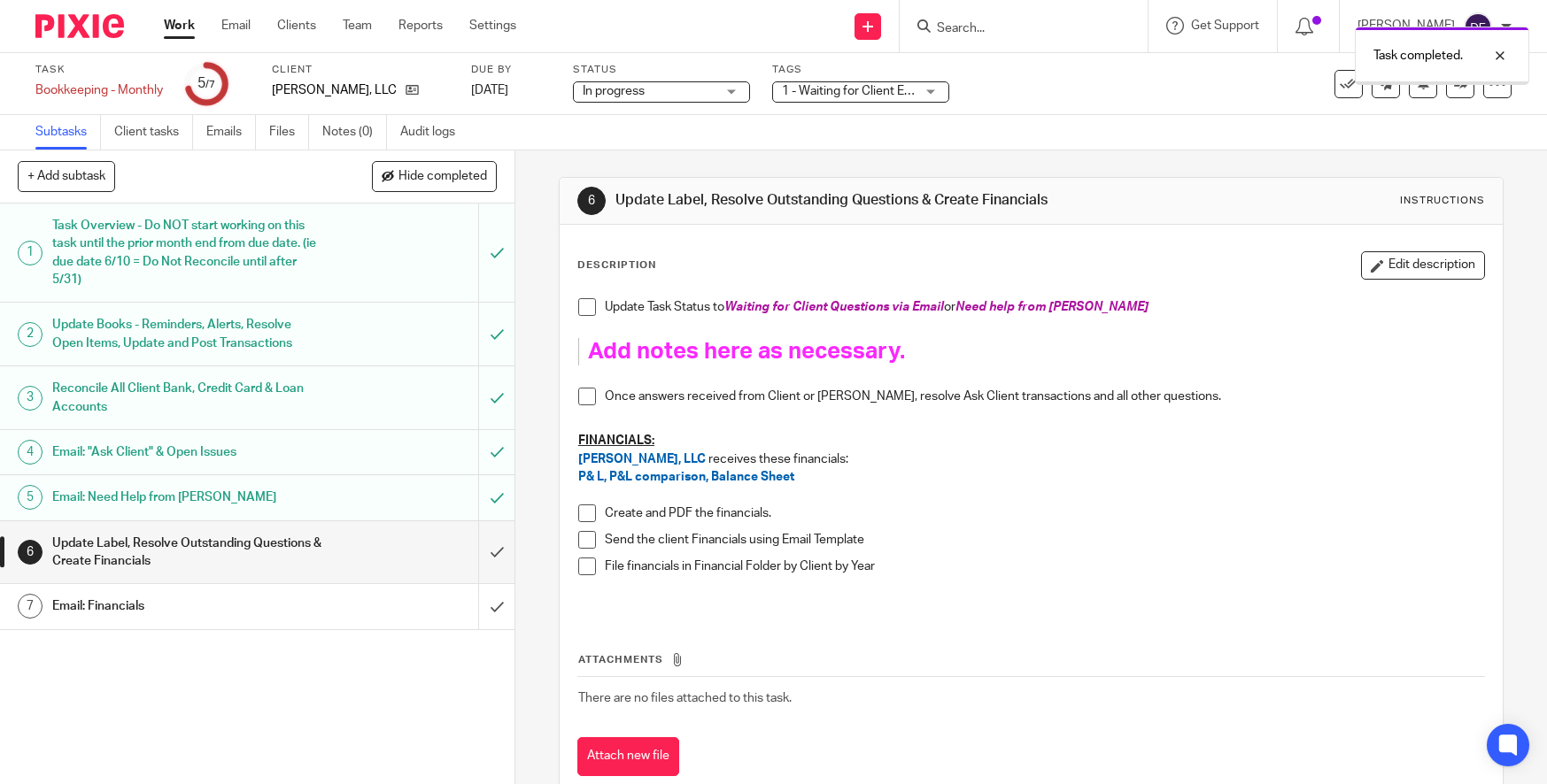
click at [476, 547] on input "submit" at bounding box center [257, 552] width 514 height 63
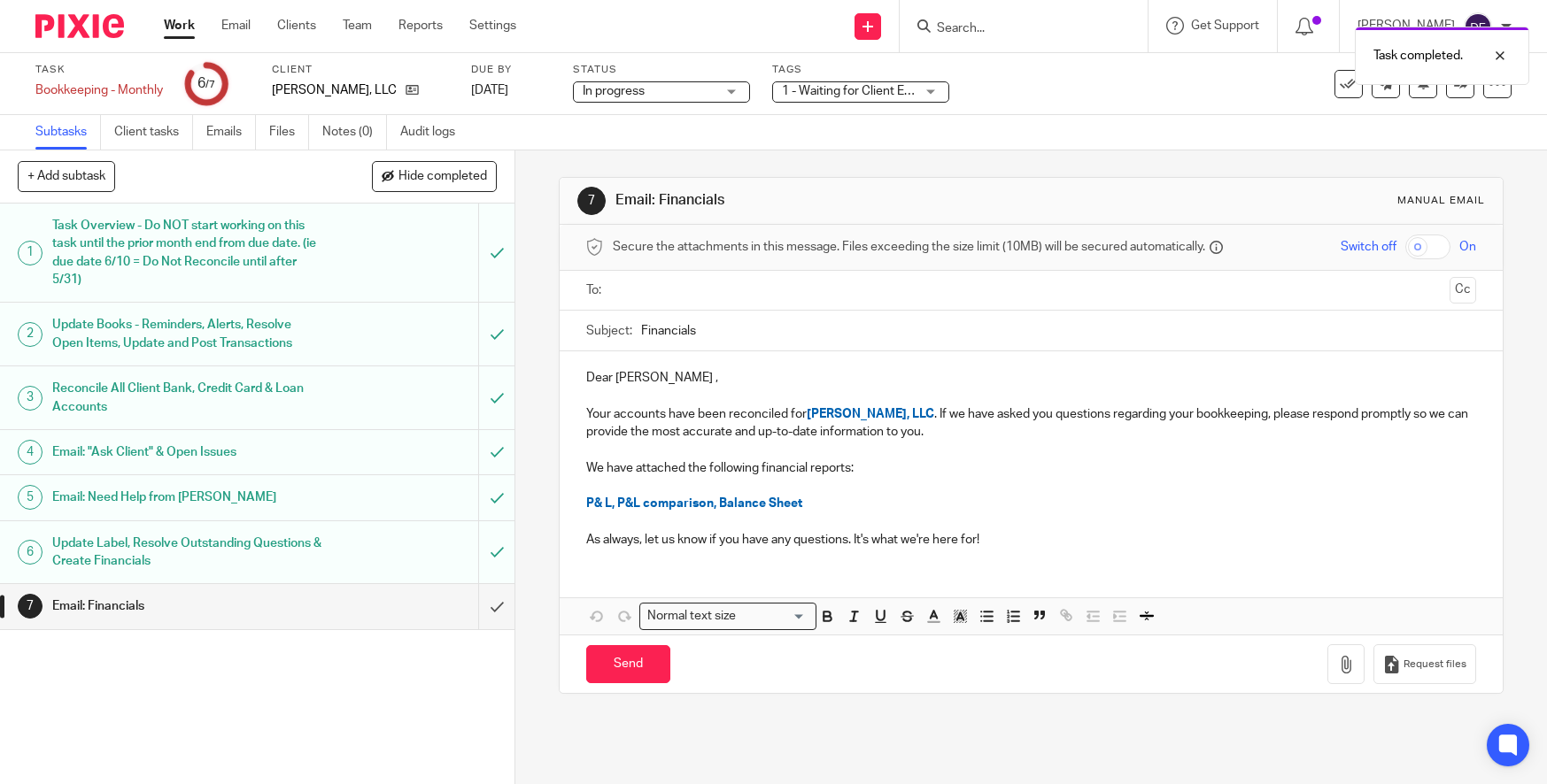
click at [627, 290] on input "text" at bounding box center [1030, 290] width 824 height 21
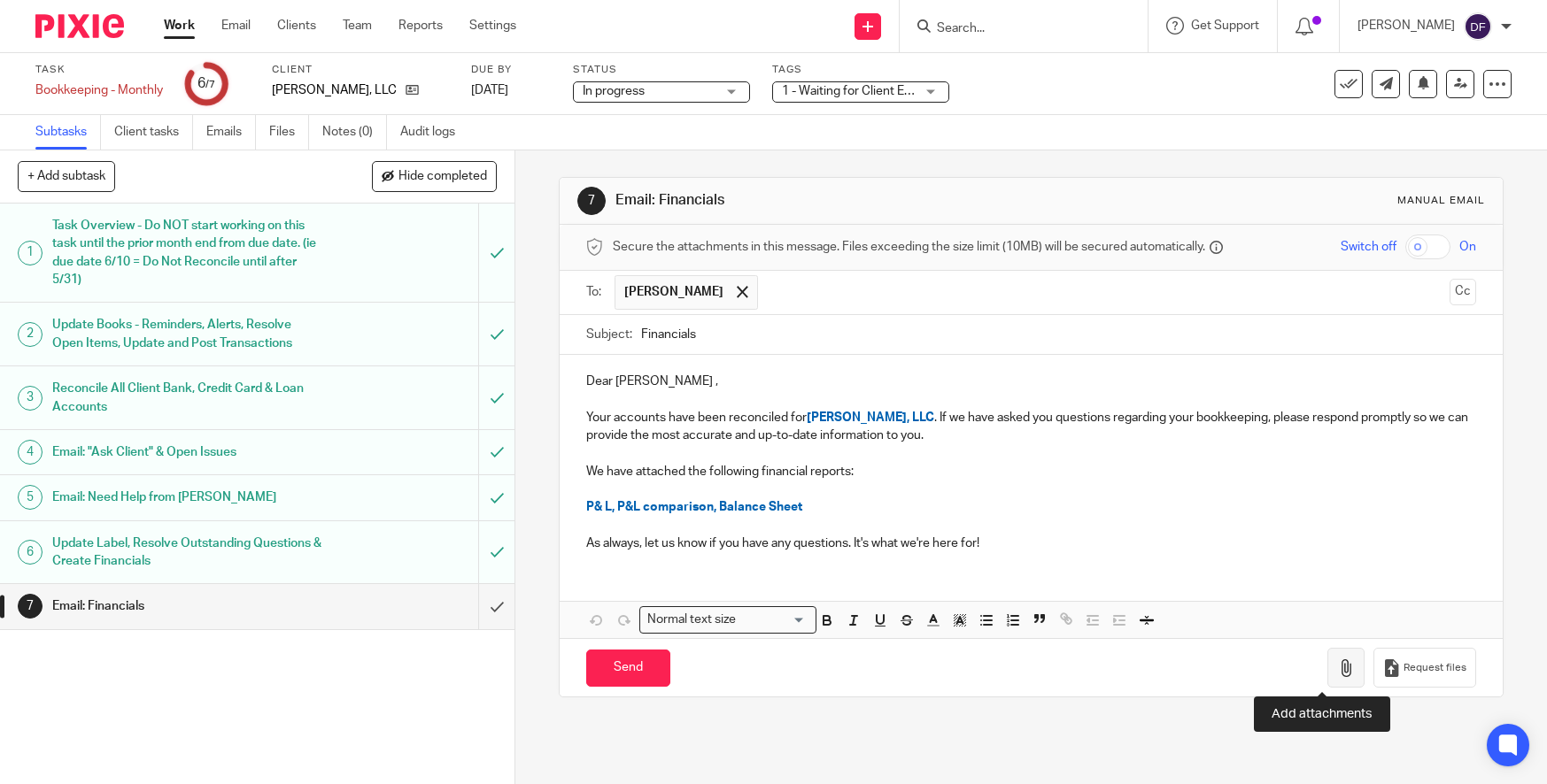
click at [1327, 657] on button "button" at bounding box center [1346, 667] width 37 height 40
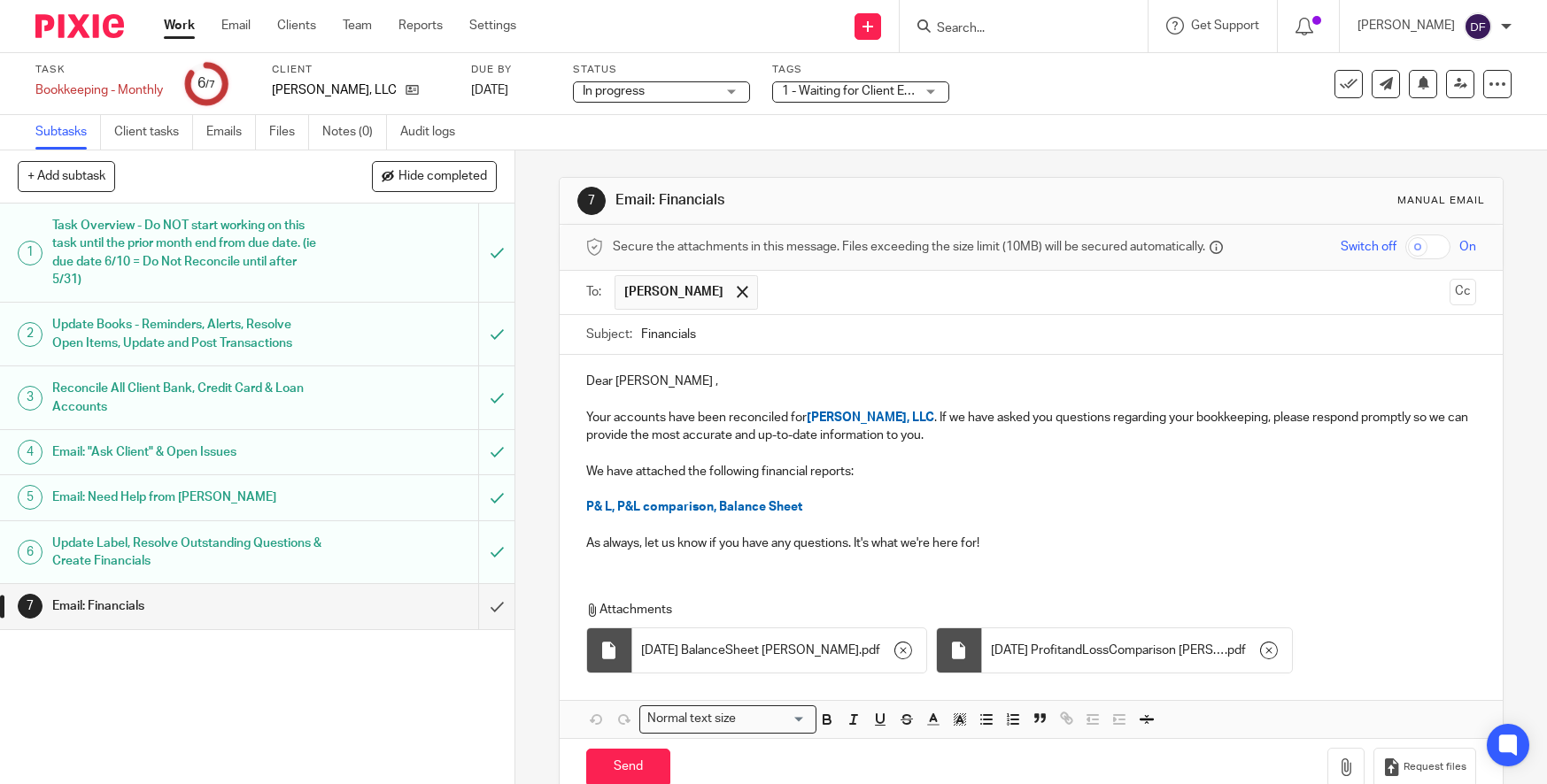
scroll to position [40, 0]
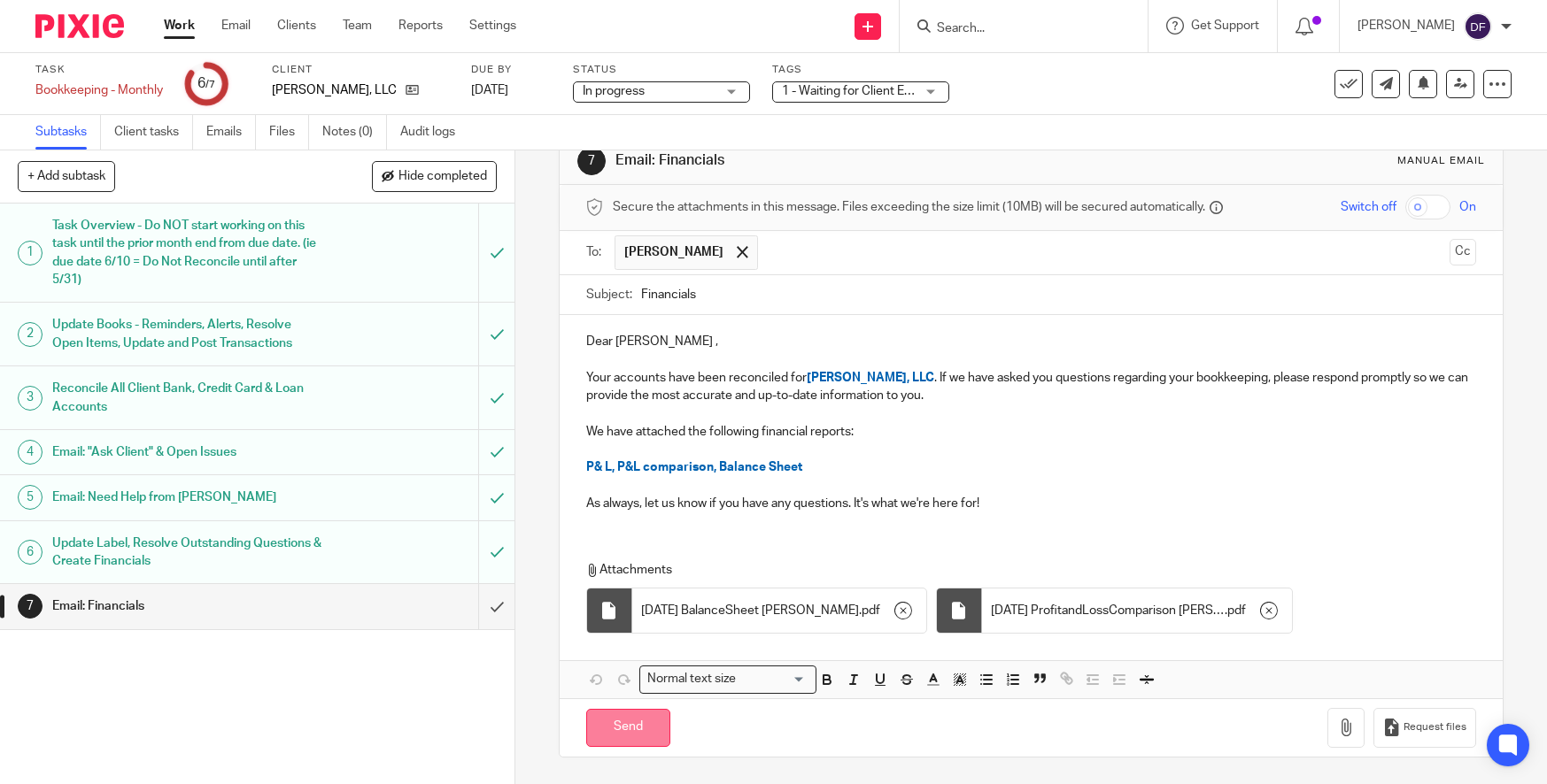
click at [652, 741] on input "Send" at bounding box center [628, 727] width 84 height 38
type input "Sent"
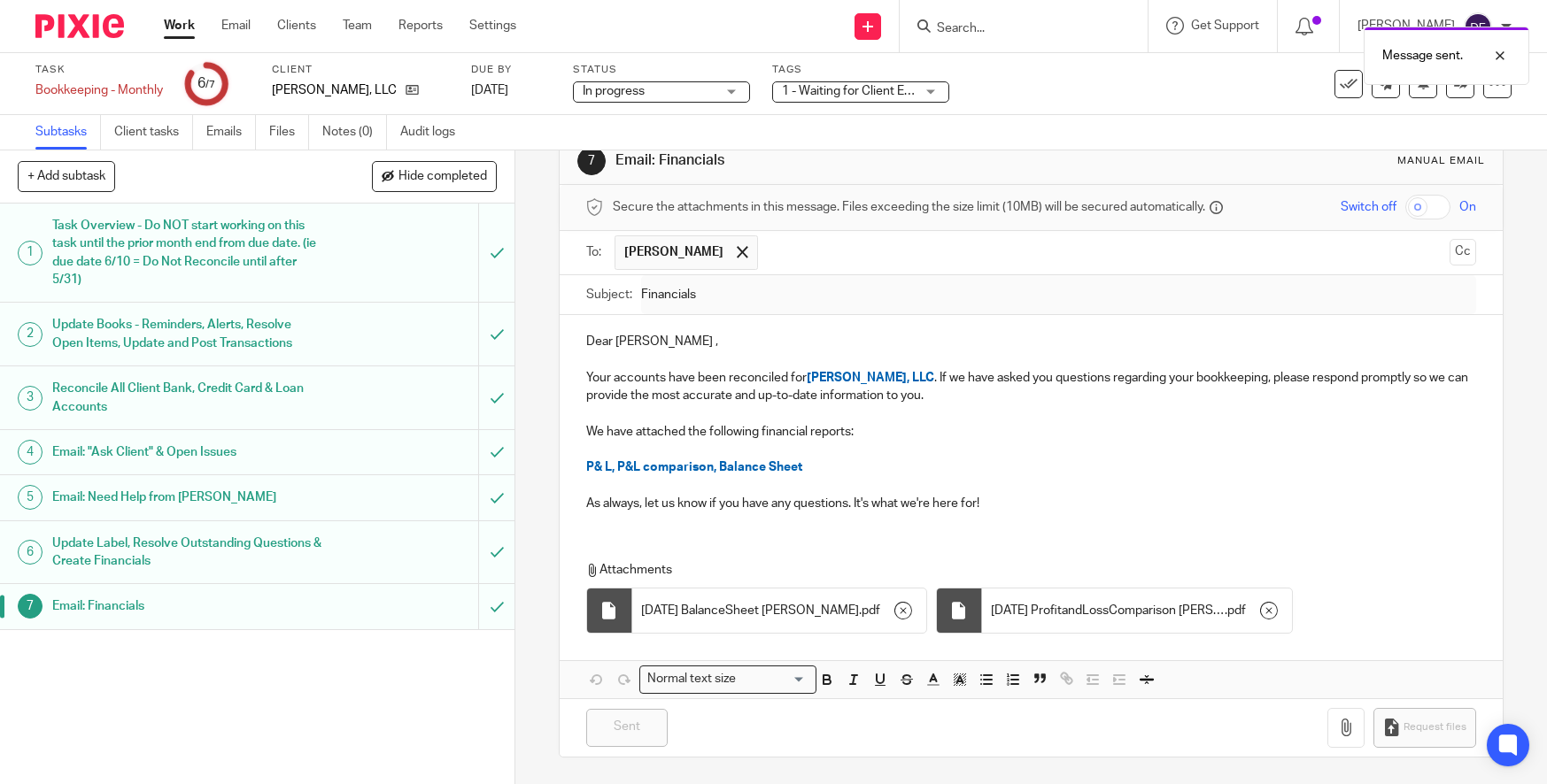
click at [183, 25] on link "Work" at bounding box center [180, 26] width 31 height 18
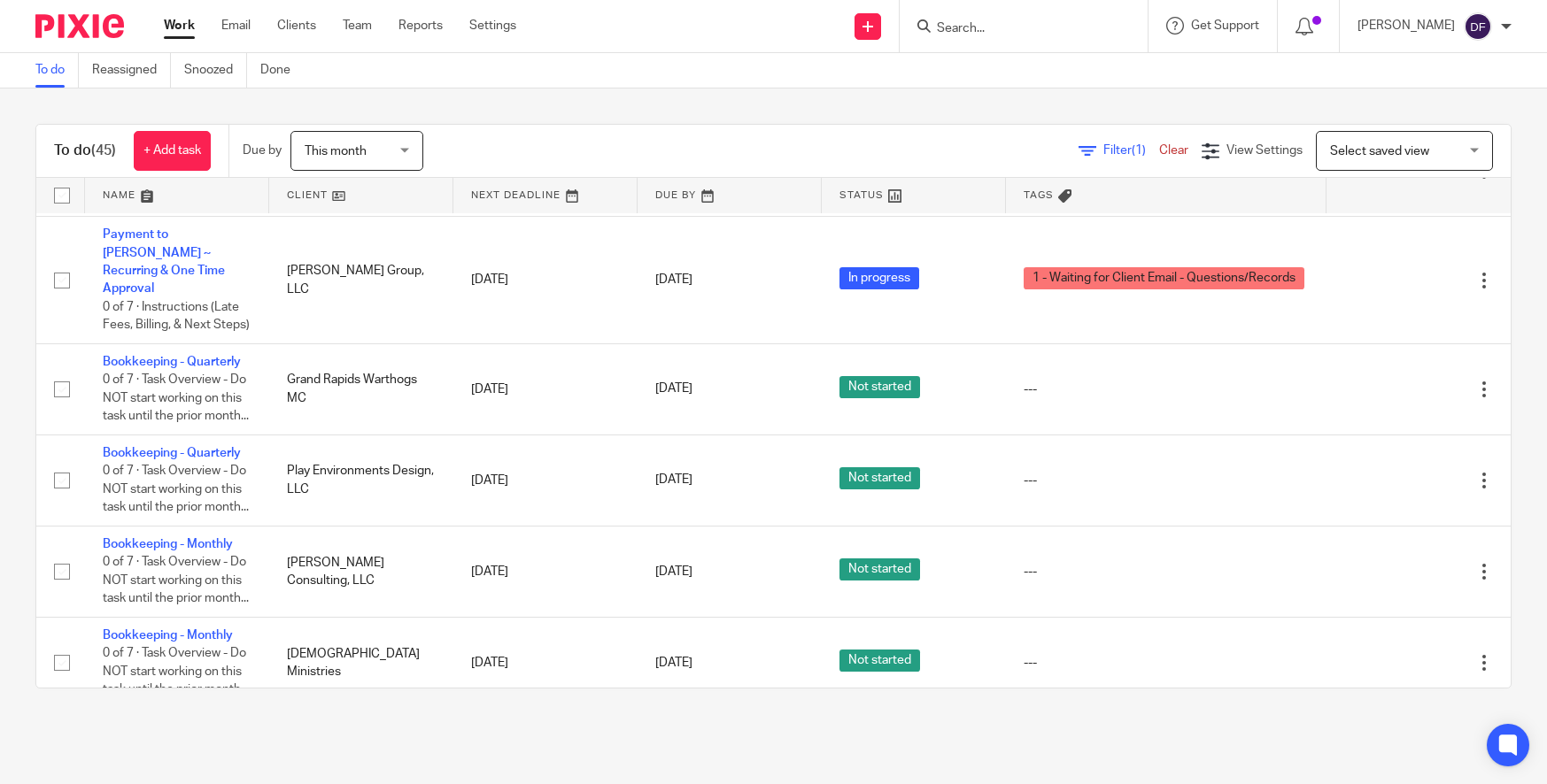
scroll to position [443, 0]
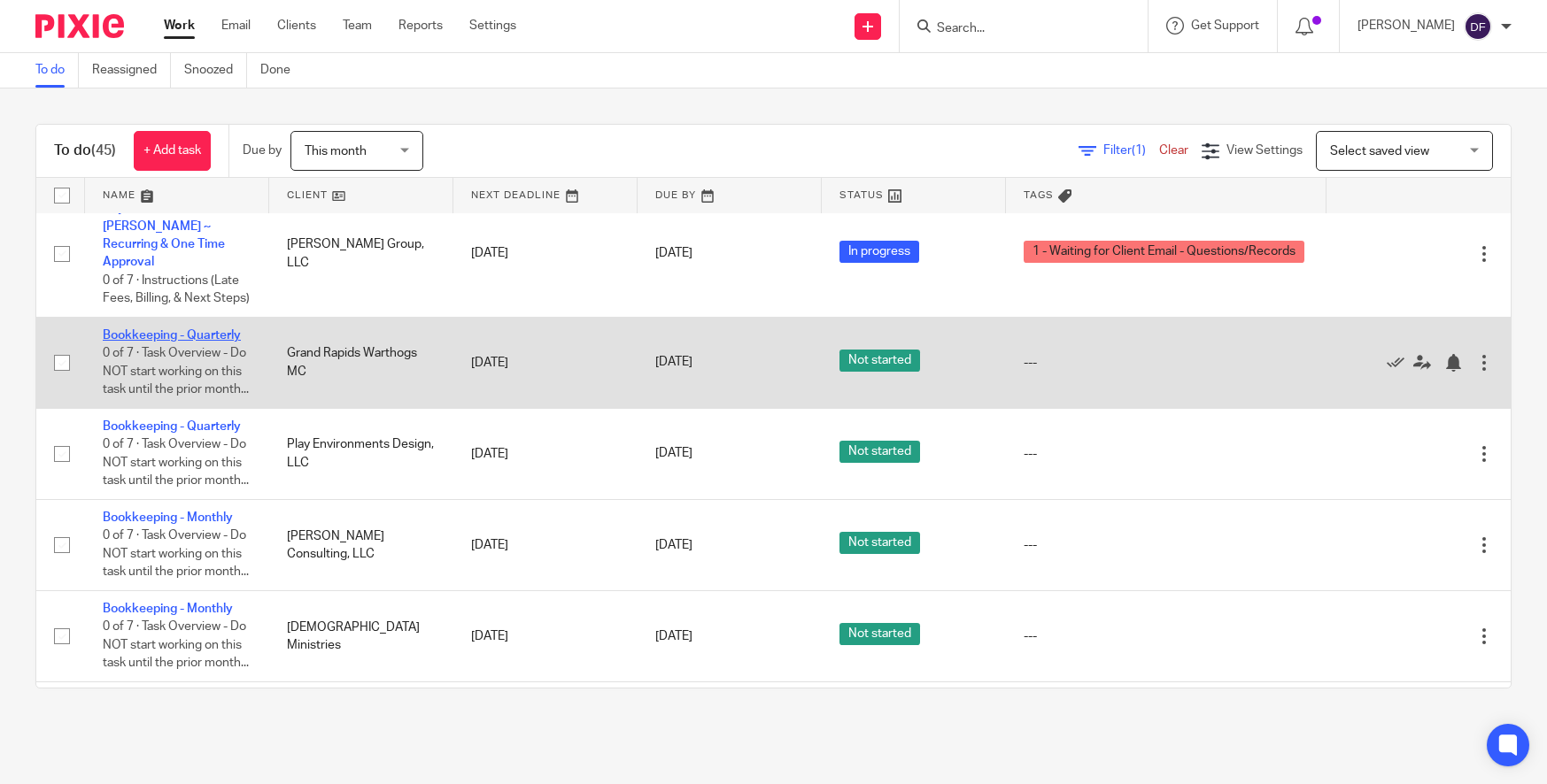
click at [183, 341] on link "Bookkeeping - Quarterly" at bounding box center [172, 336] width 138 height 13
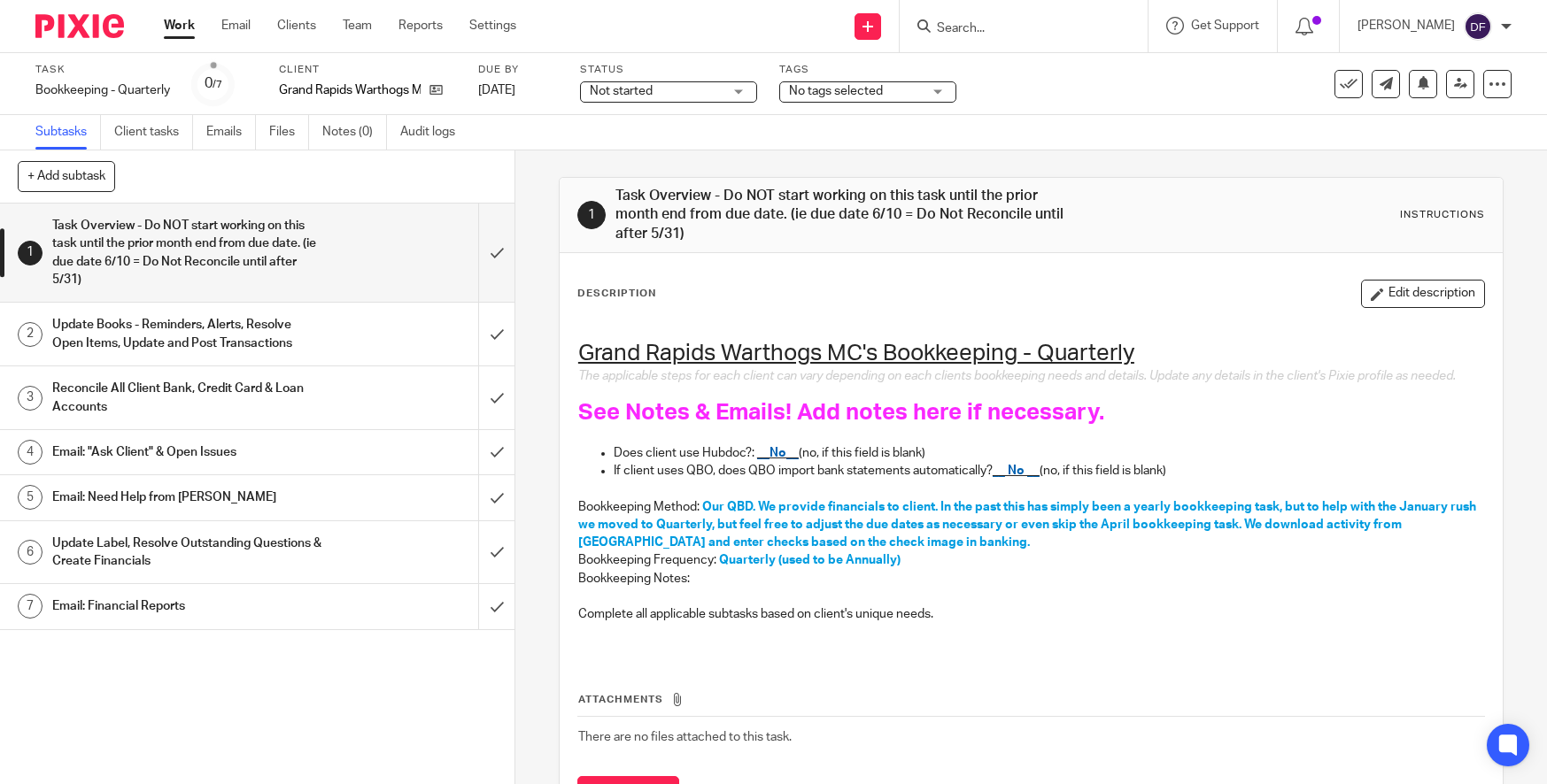
click at [185, 28] on link "Work" at bounding box center [180, 26] width 31 height 18
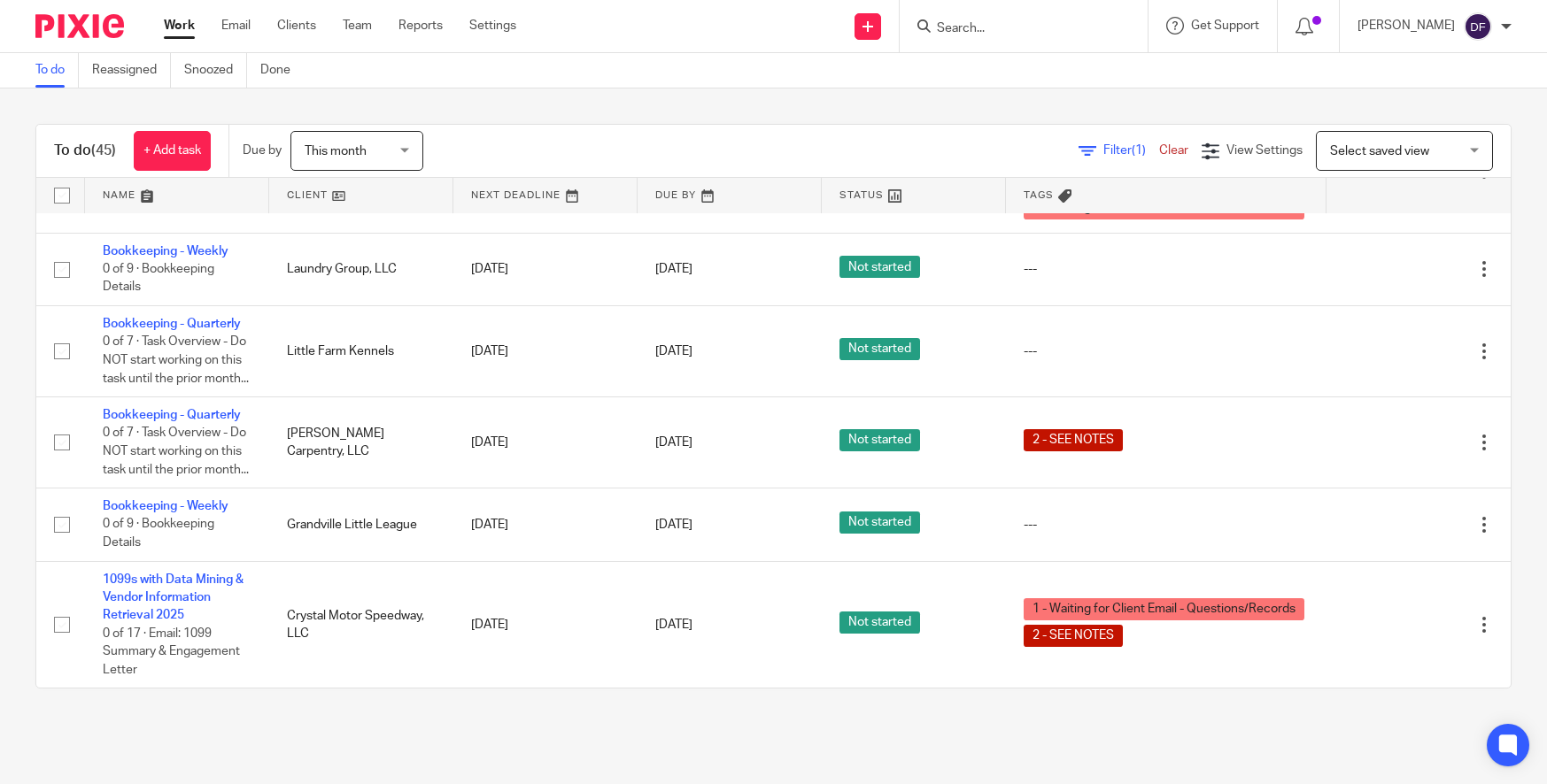
scroll to position [3983, 0]
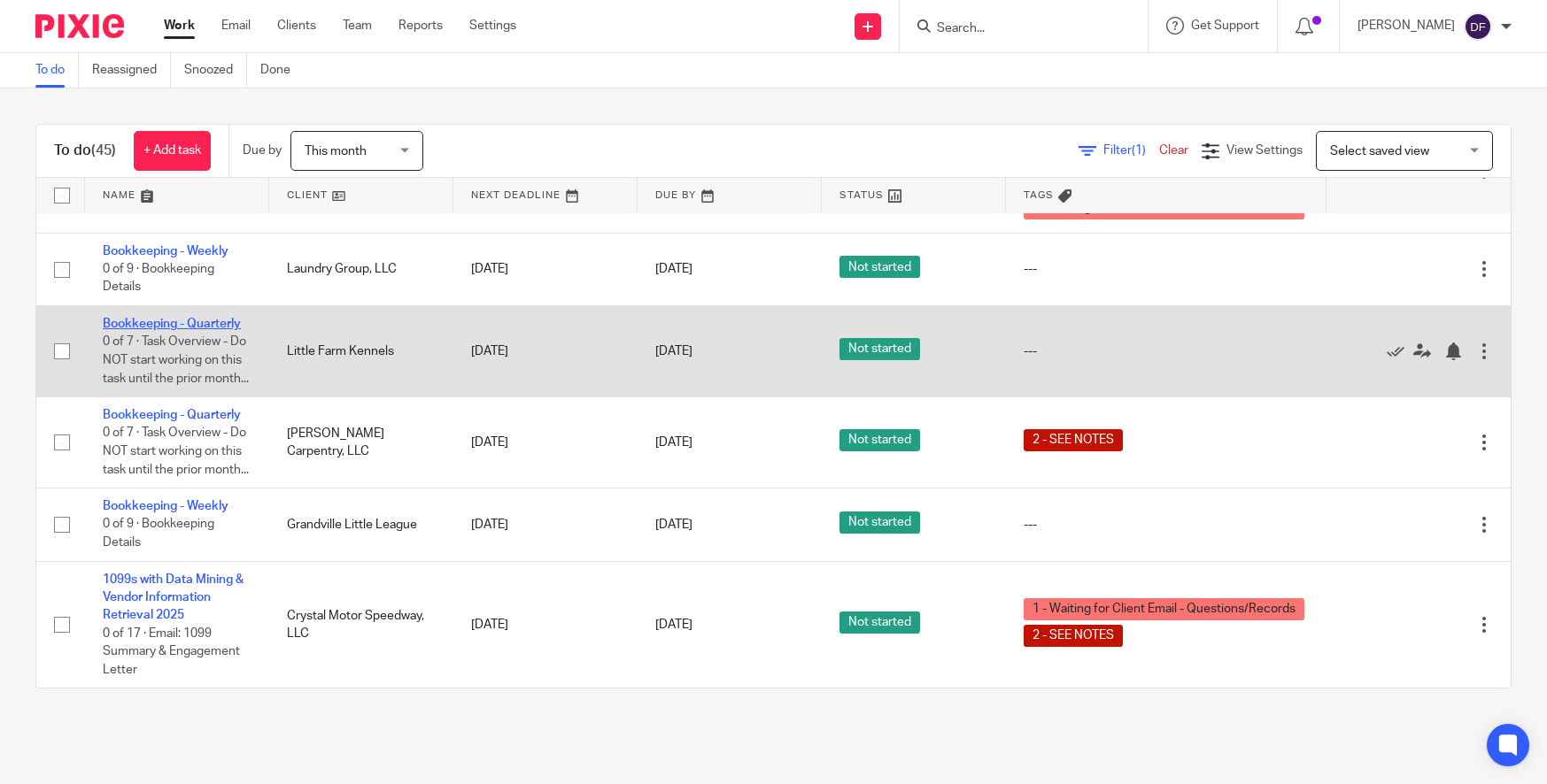
click at [199, 330] on link "Bookkeeping - Quarterly" at bounding box center [172, 324] width 138 height 13
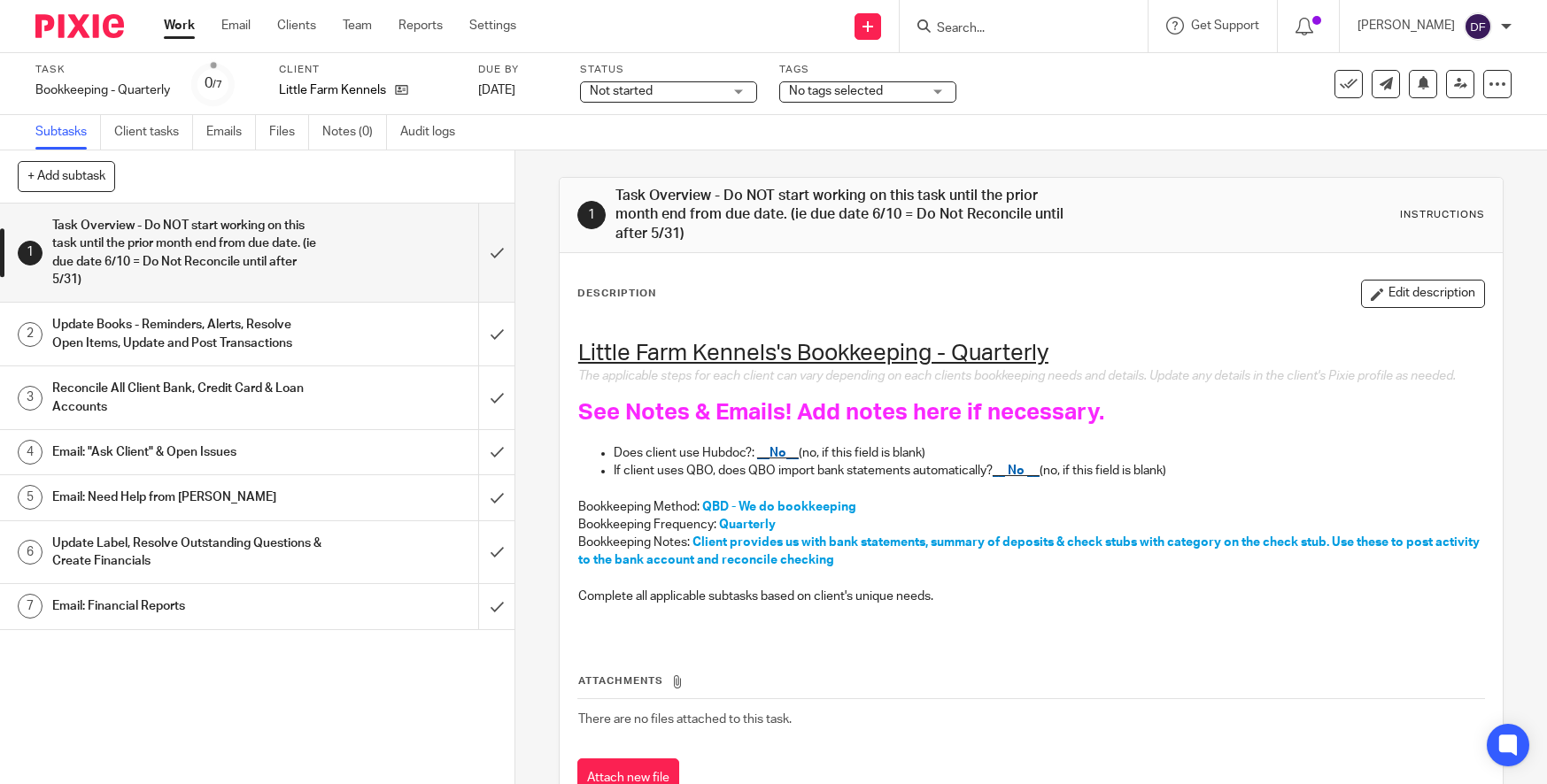
click at [203, 140] on ul "Subtasks Client tasks Emails Files Notes (0) Audit logs" at bounding box center [258, 131] width 447 height 34
click at [220, 132] on link "Emails" at bounding box center [231, 131] width 50 height 34
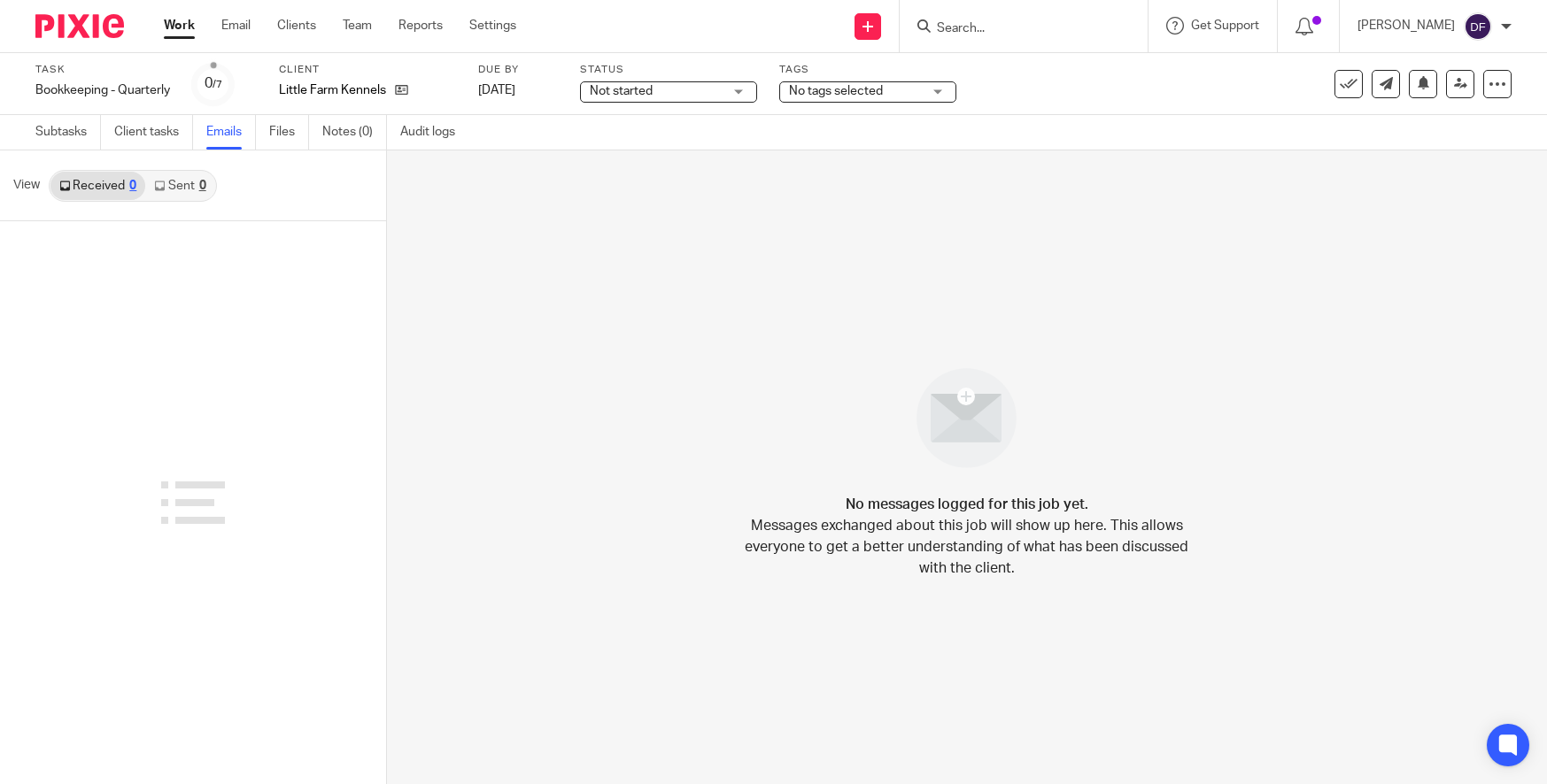
click at [1372, 99] on div "Task Bookkeeping - Quarterly Save Bookkeeping - Quarterly 0 /7 Client Little Fa…" at bounding box center [774, 83] width 1476 height 42
click at [1379, 87] on icon at bounding box center [1386, 83] width 14 height 14
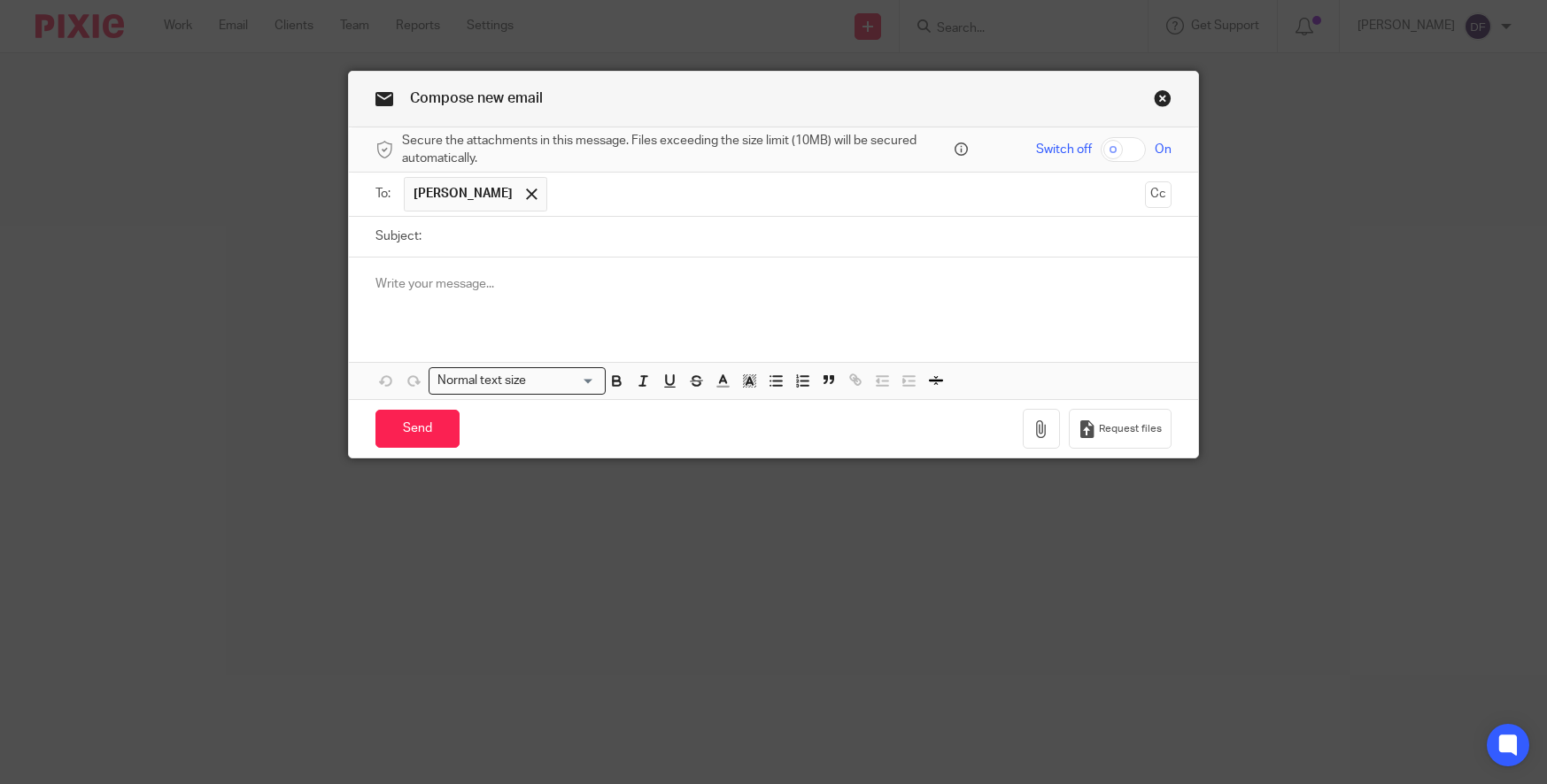
click at [484, 228] on input "Subject:" at bounding box center [800, 236] width 741 height 40
type input "N"
type input "Quarterly paperwork"
click at [444, 311] on div at bounding box center [773, 291] width 849 height 69
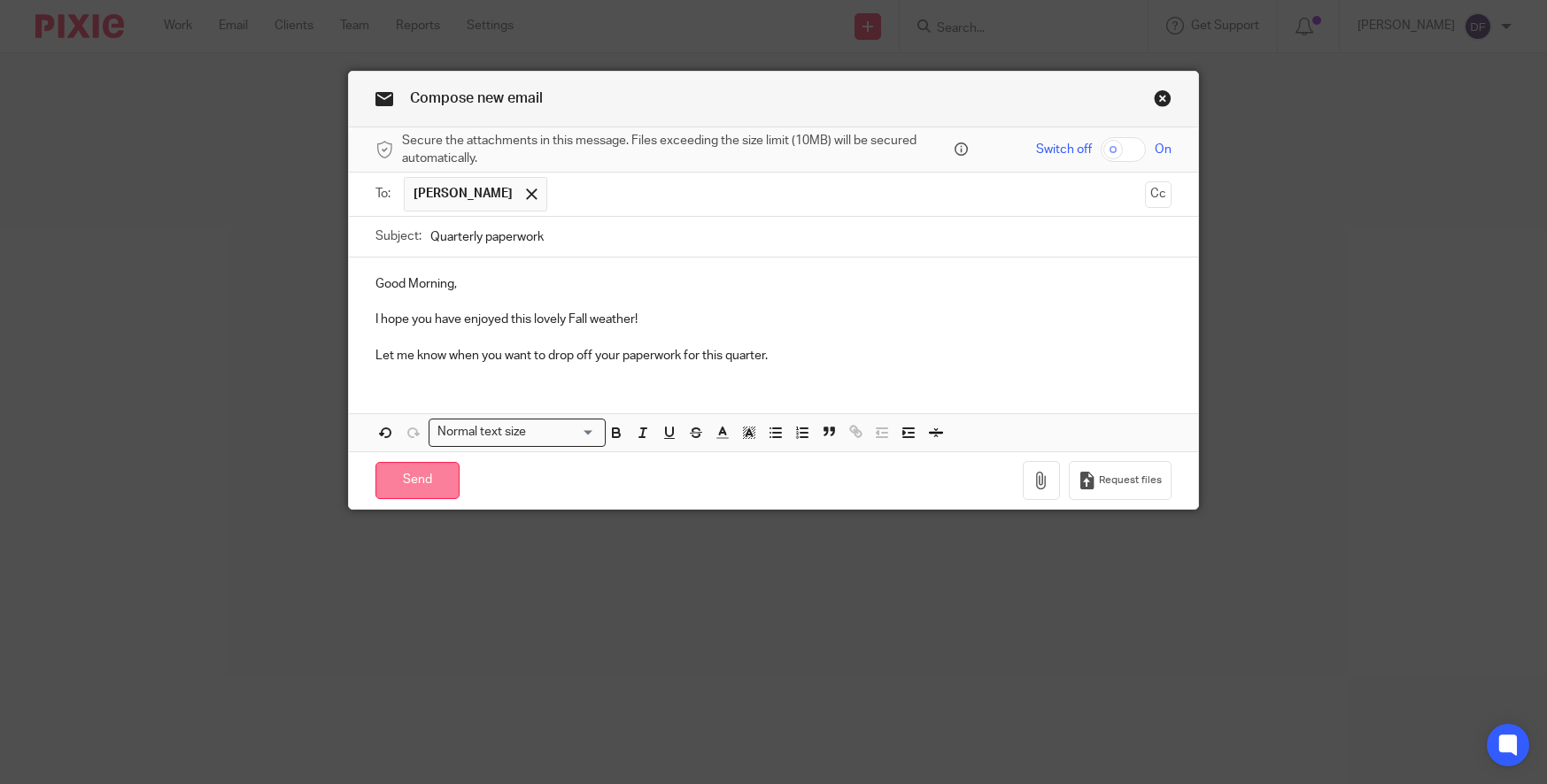
click at [402, 475] on input "Send" at bounding box center [417, 481] width 84 height 38
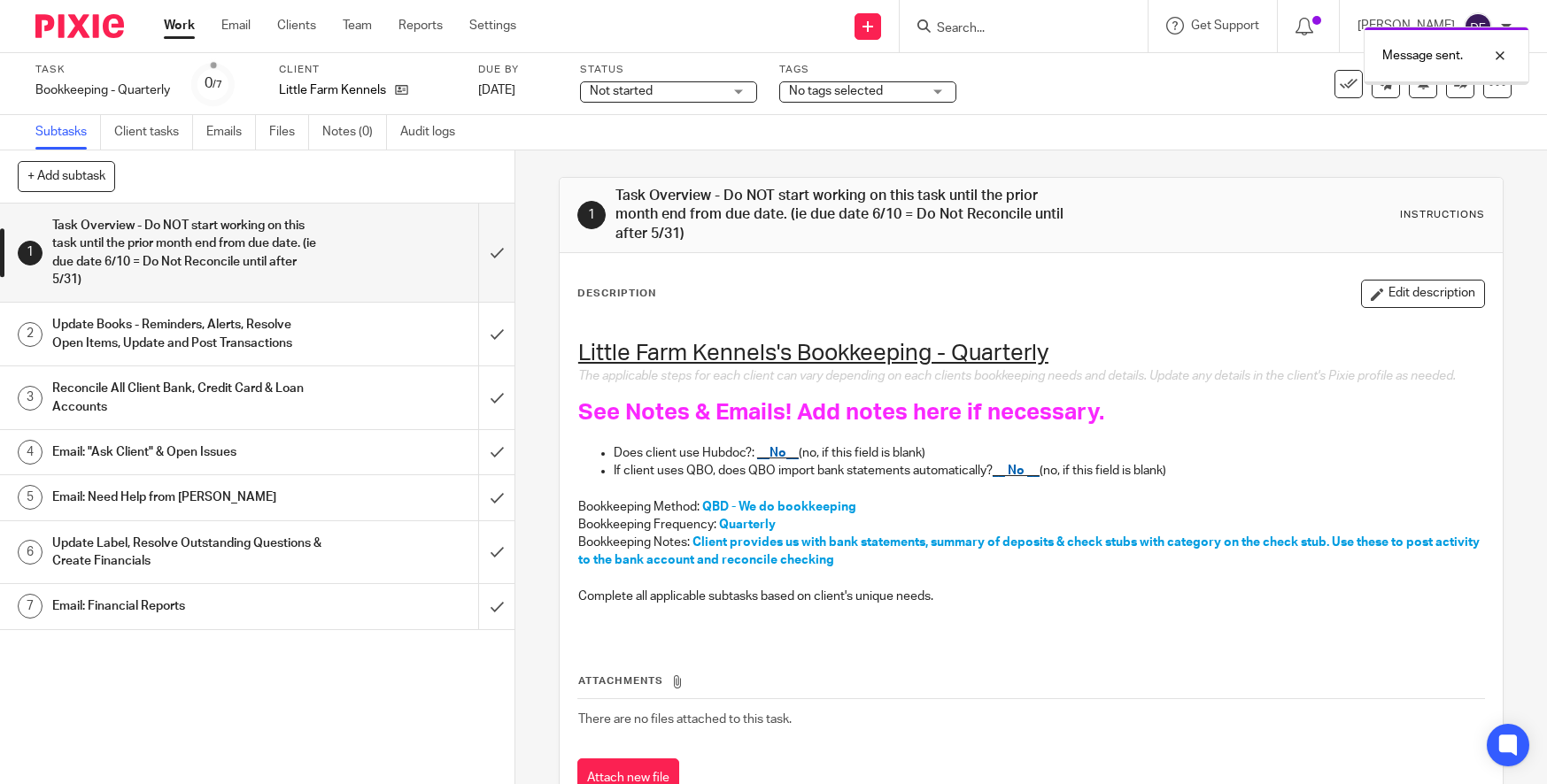
click at [848, 92] on span "No tags selected" at bounding box center [836, 91] width 94 height 13
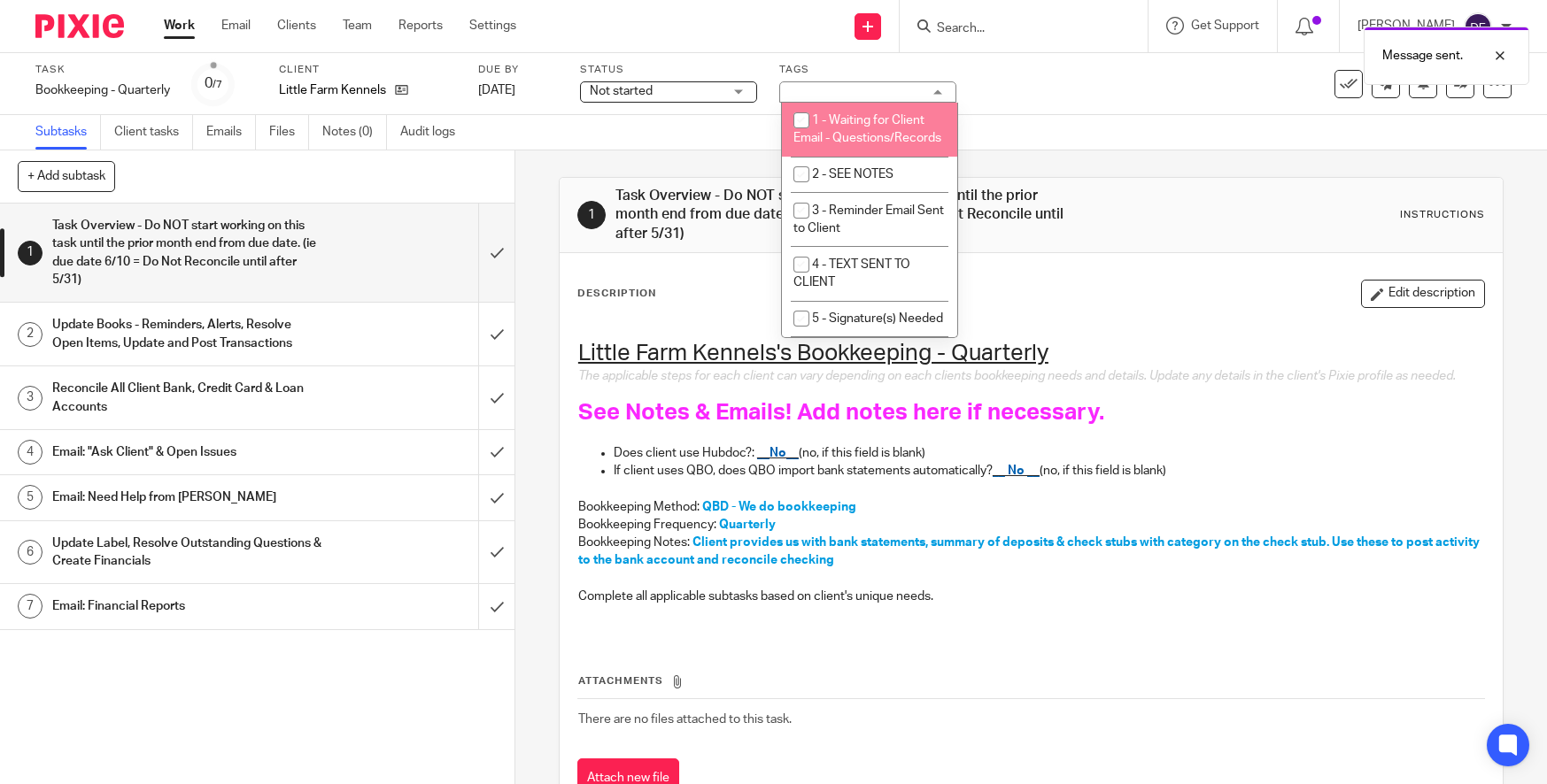
click at [862, 140] on li "1 - Waiting for Client Email - Questions/Records" at bounding box center [869, 130] width 176 height 54
checkbox input "true"
click at [183, 25] on link "Work" at bounding box center [180, 26] width 31 height 18
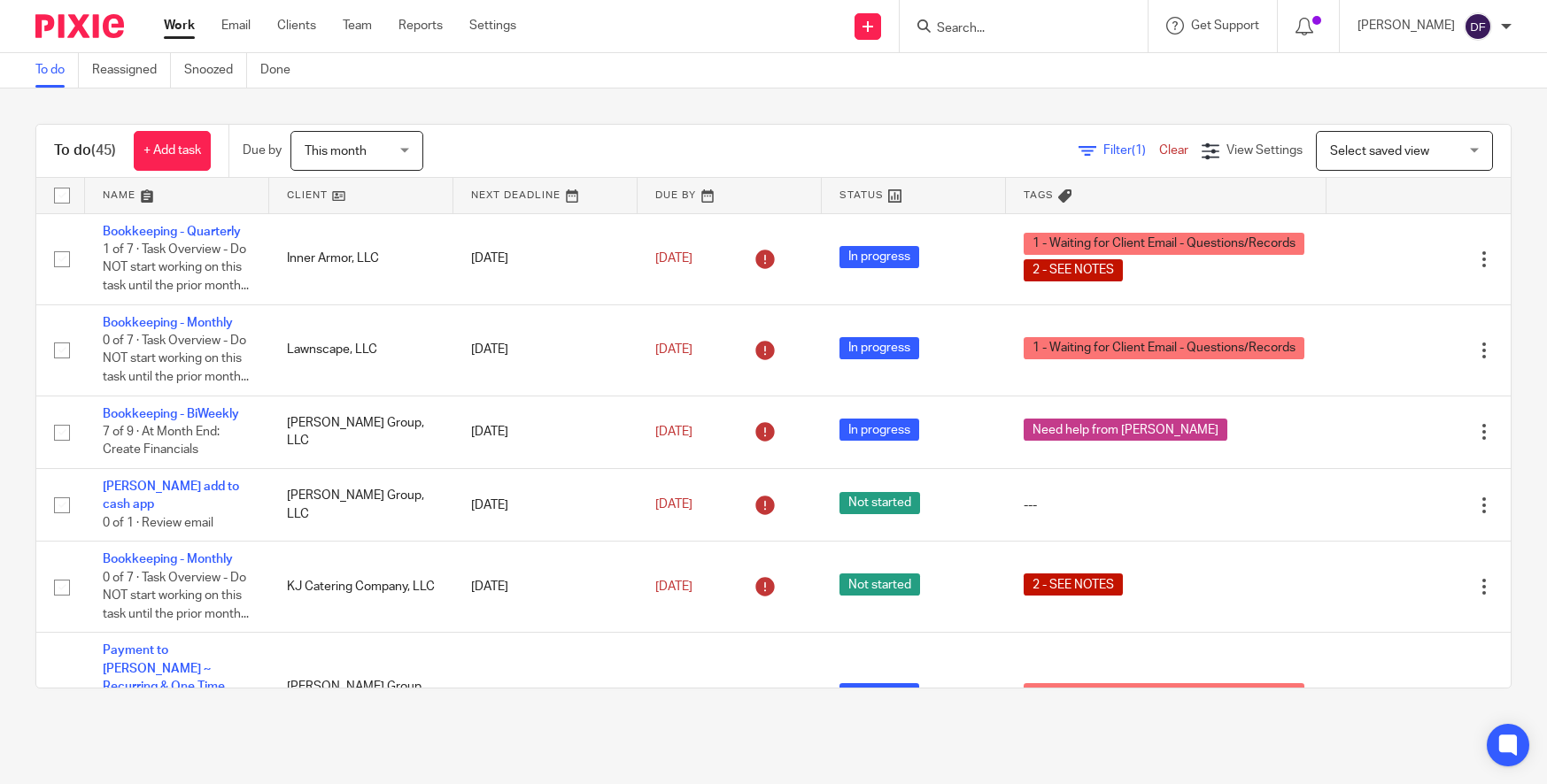
click at [959, 31] on input "Search" at bounding box center [1014, 29] width 159 height 16
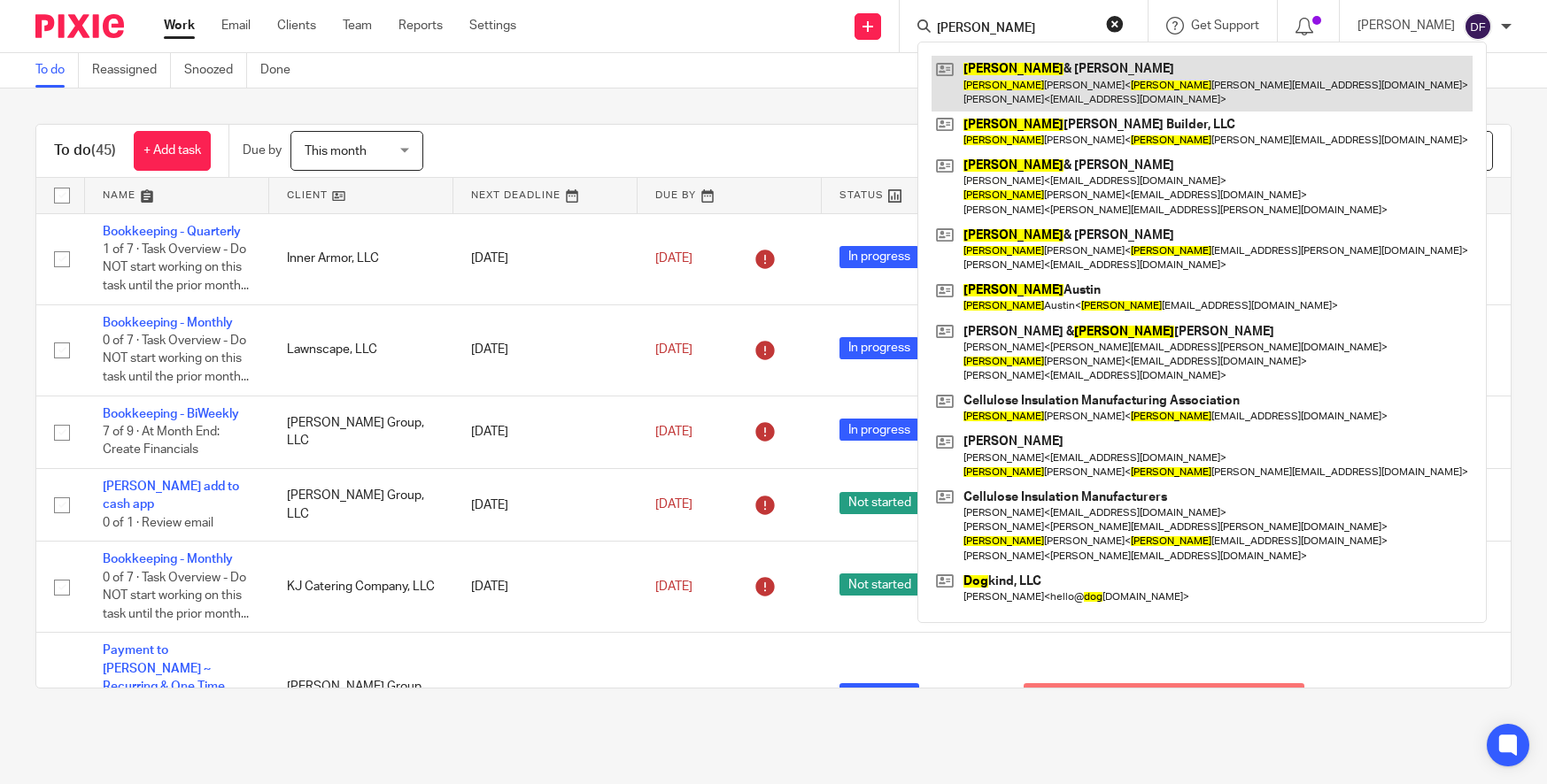
type input "[PERSON_NAME]"
click at [1017, 88] on link at bounding box center [1201, 83] width 541 height 55
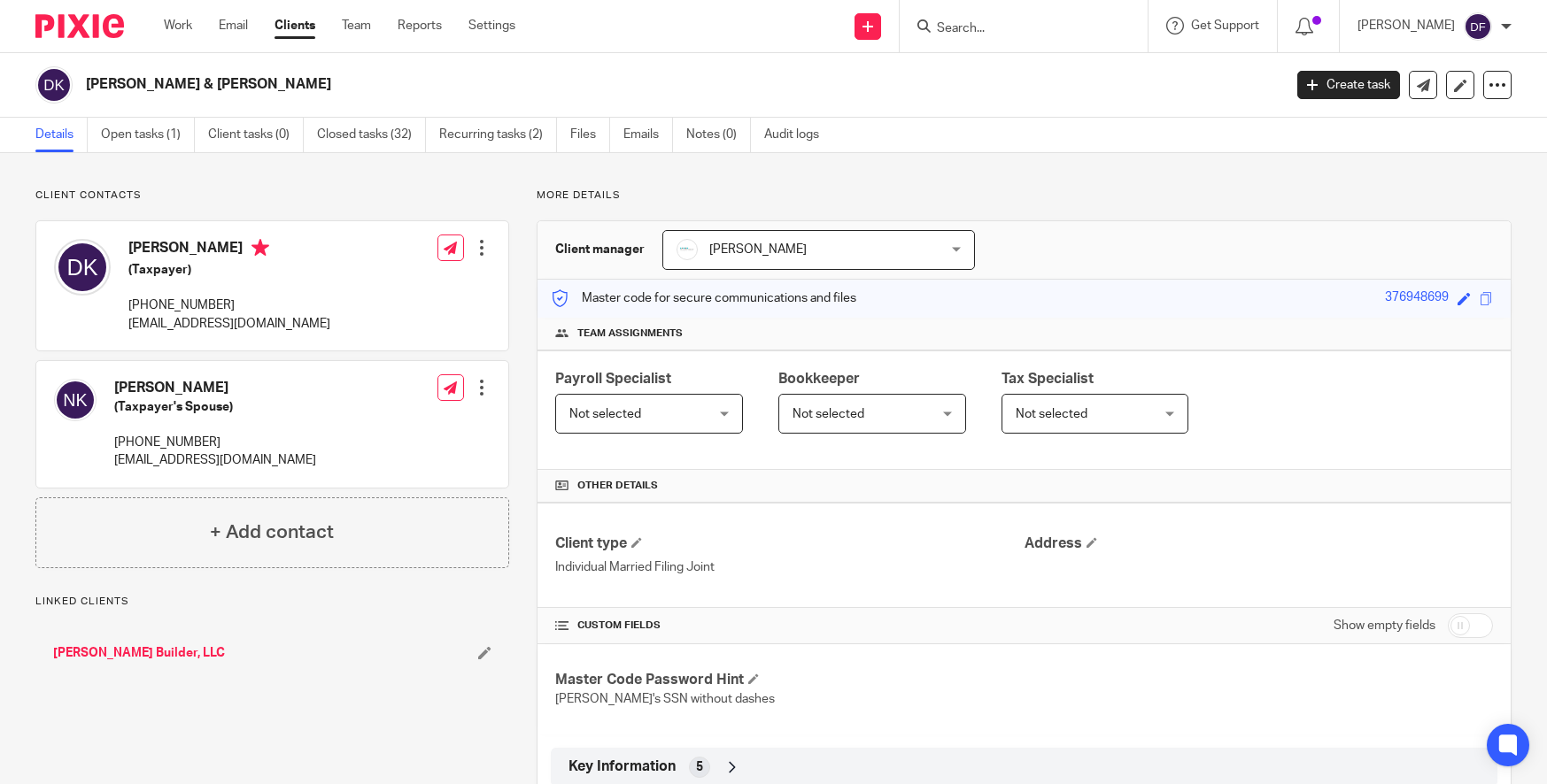
click at [1002, 26] on input "Search" at bounding box center [1014, 29] width 159 height 16
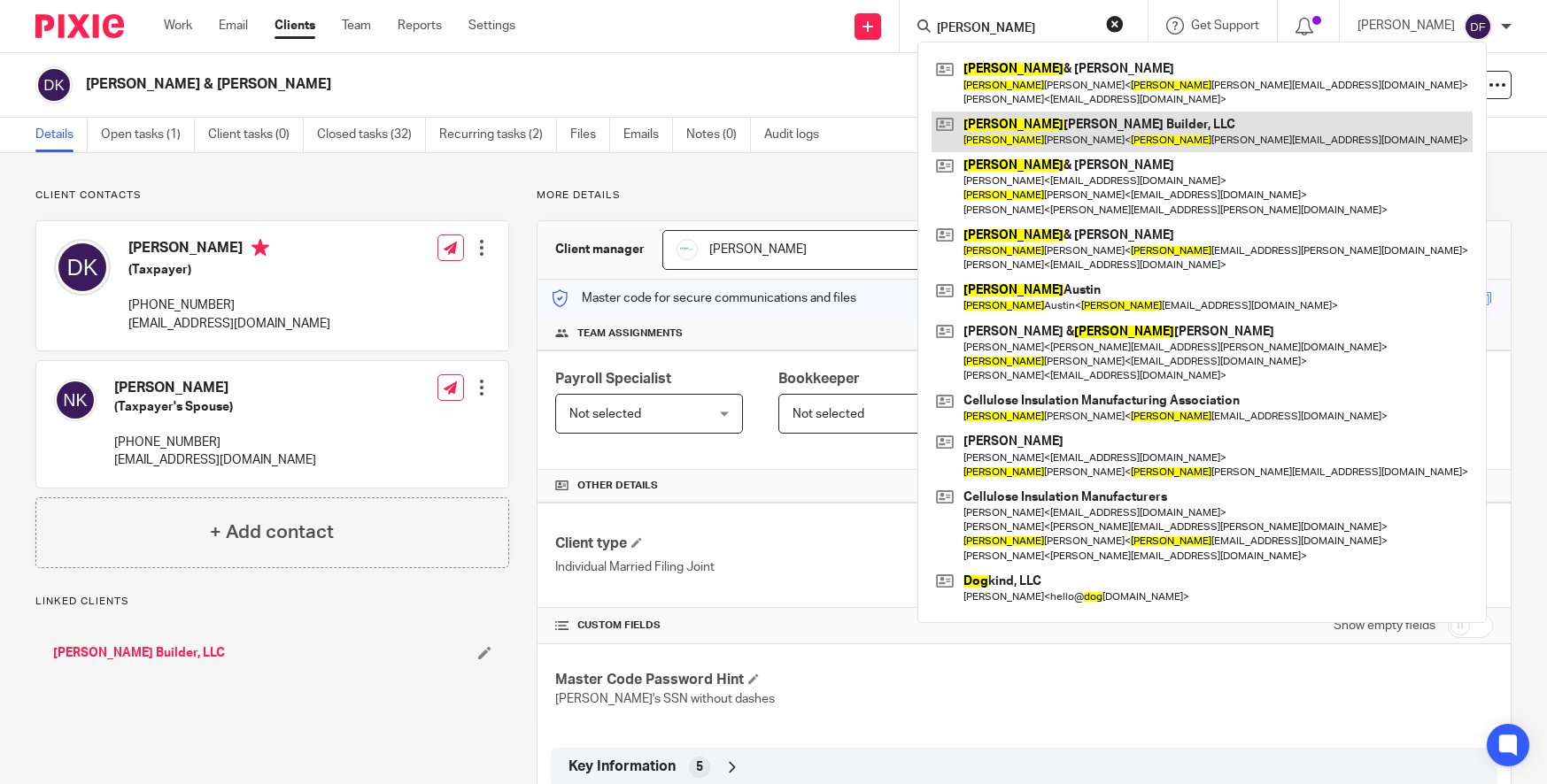
type input "doug"
click at [1105, 122] on link at bounding box center [1201, 131] width 541 height 40
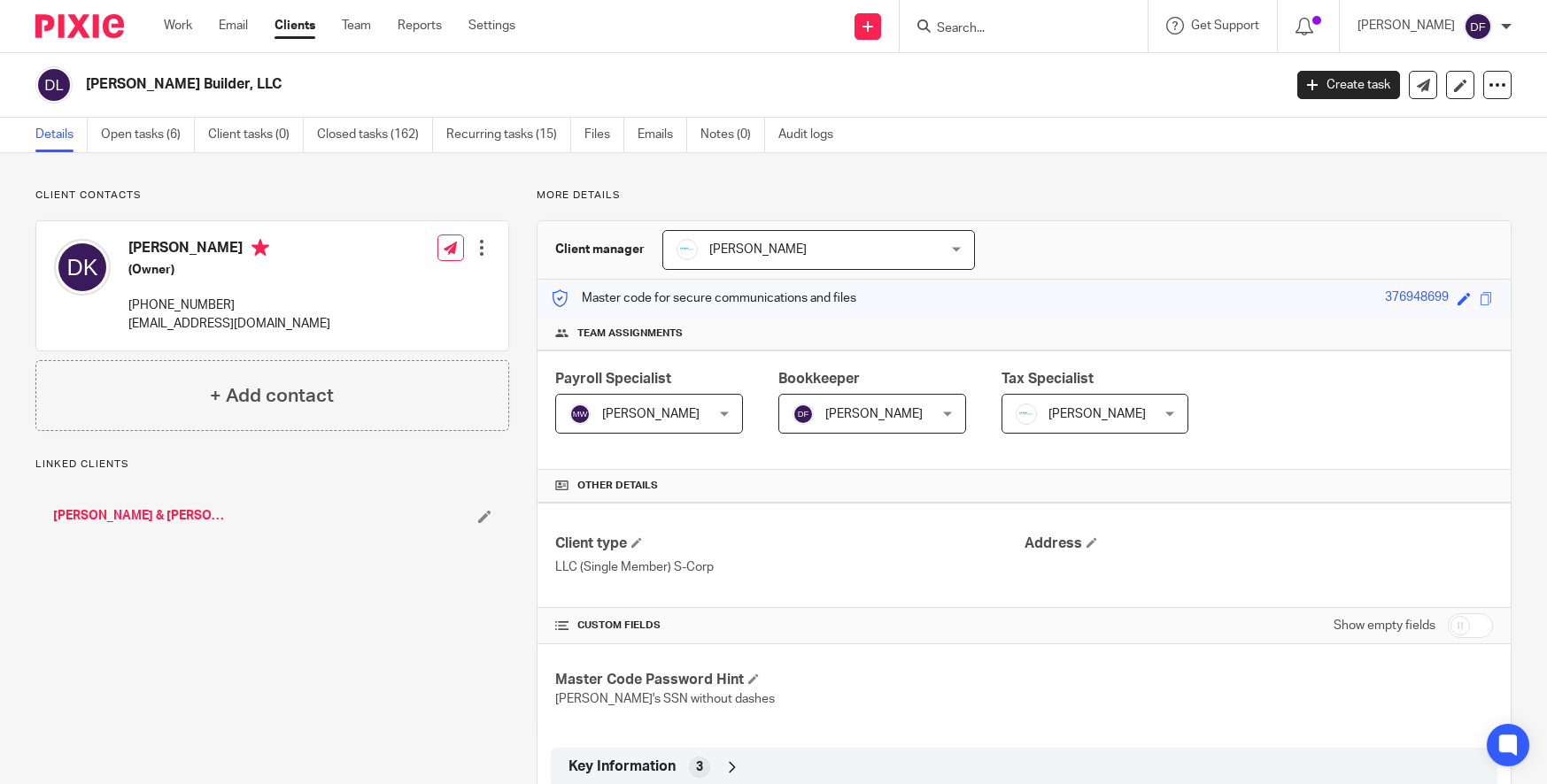
click at [1451, 630] on input "checkbox" at bounding box center [1470, 625] width 45 height 25
checkbox input "true"
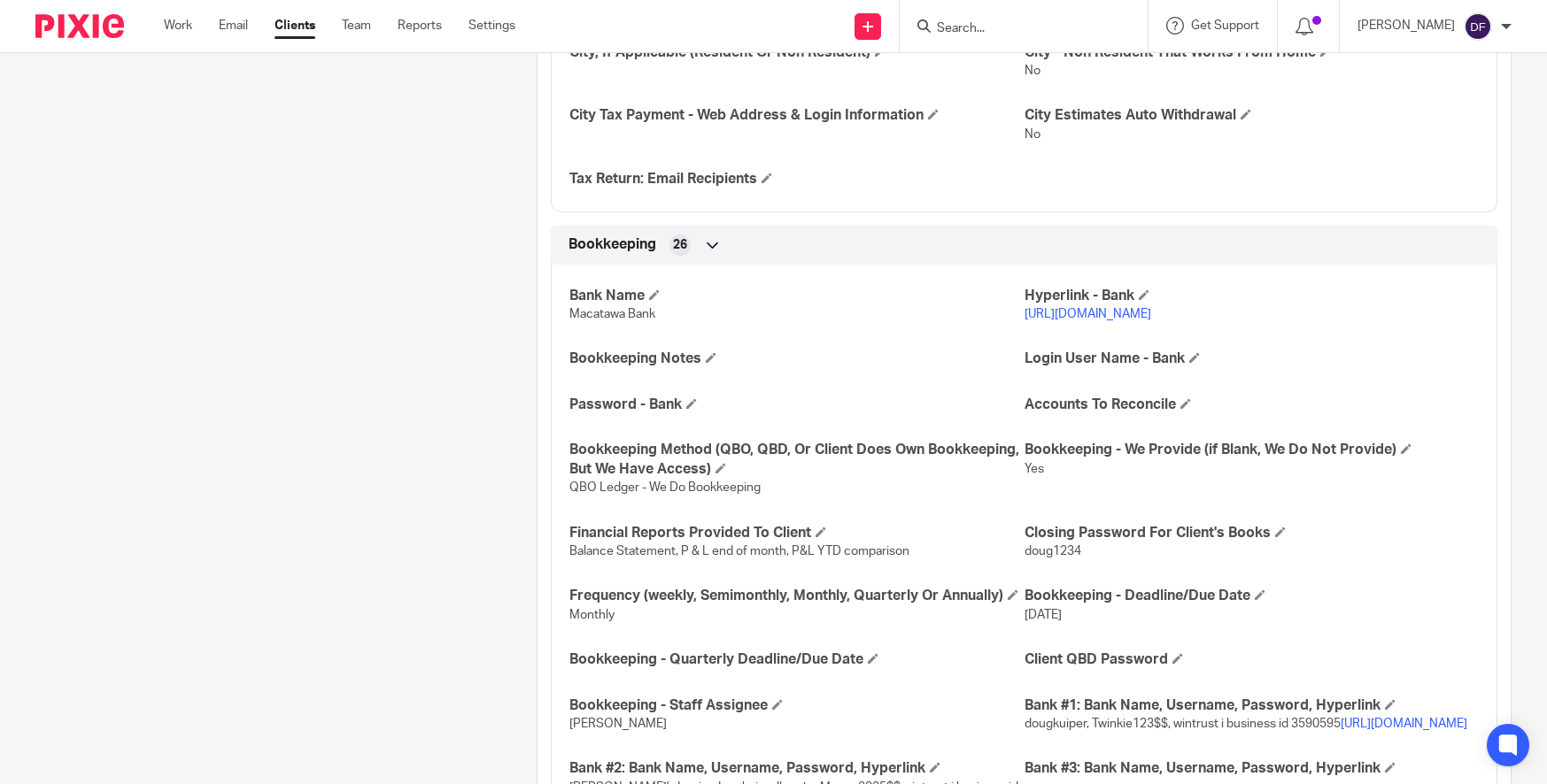
scroll to position [1682, 0]
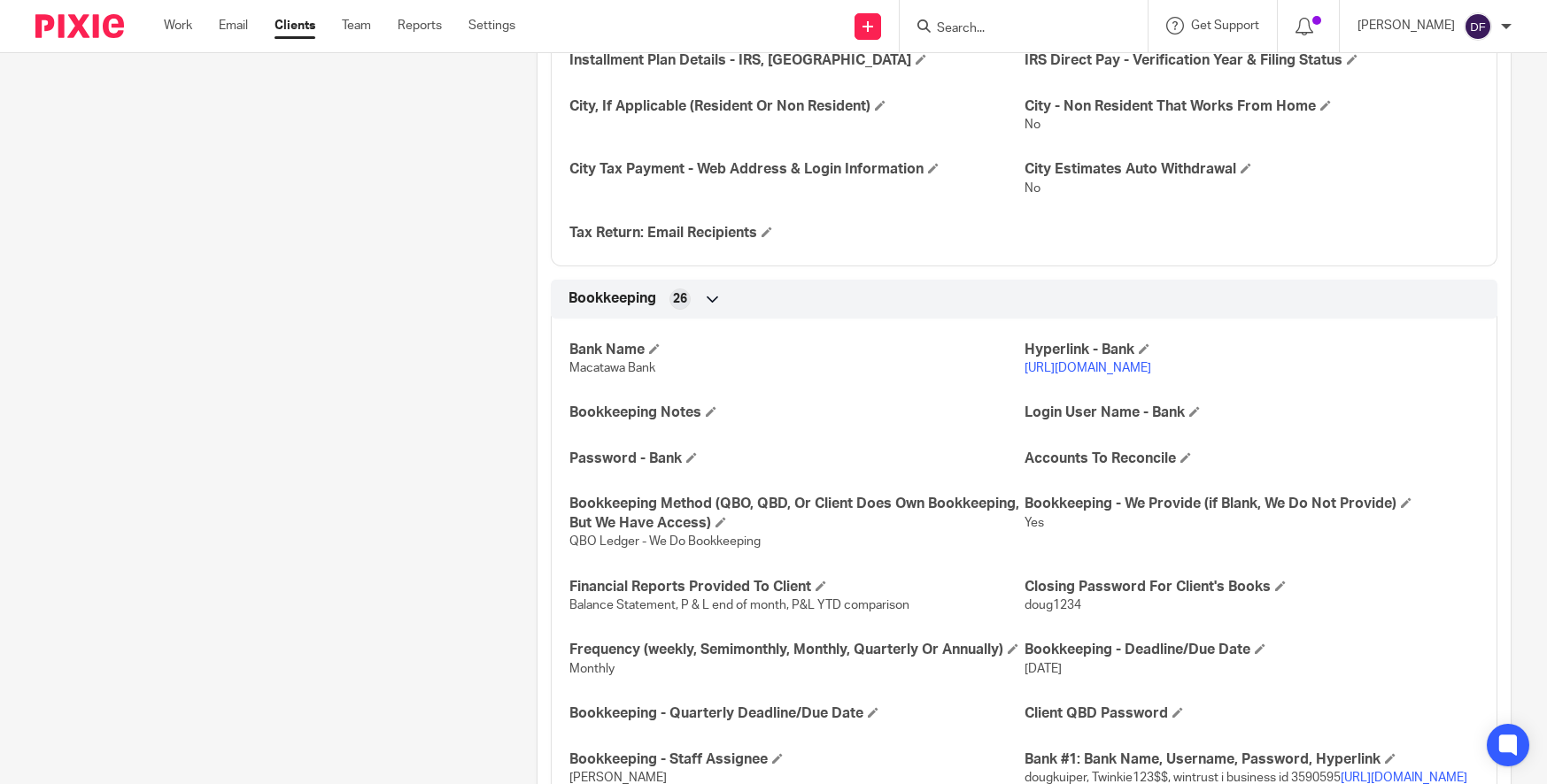
click at [299, 26] on link "Clients" at bounding box center [294, 26] width 40 height 18
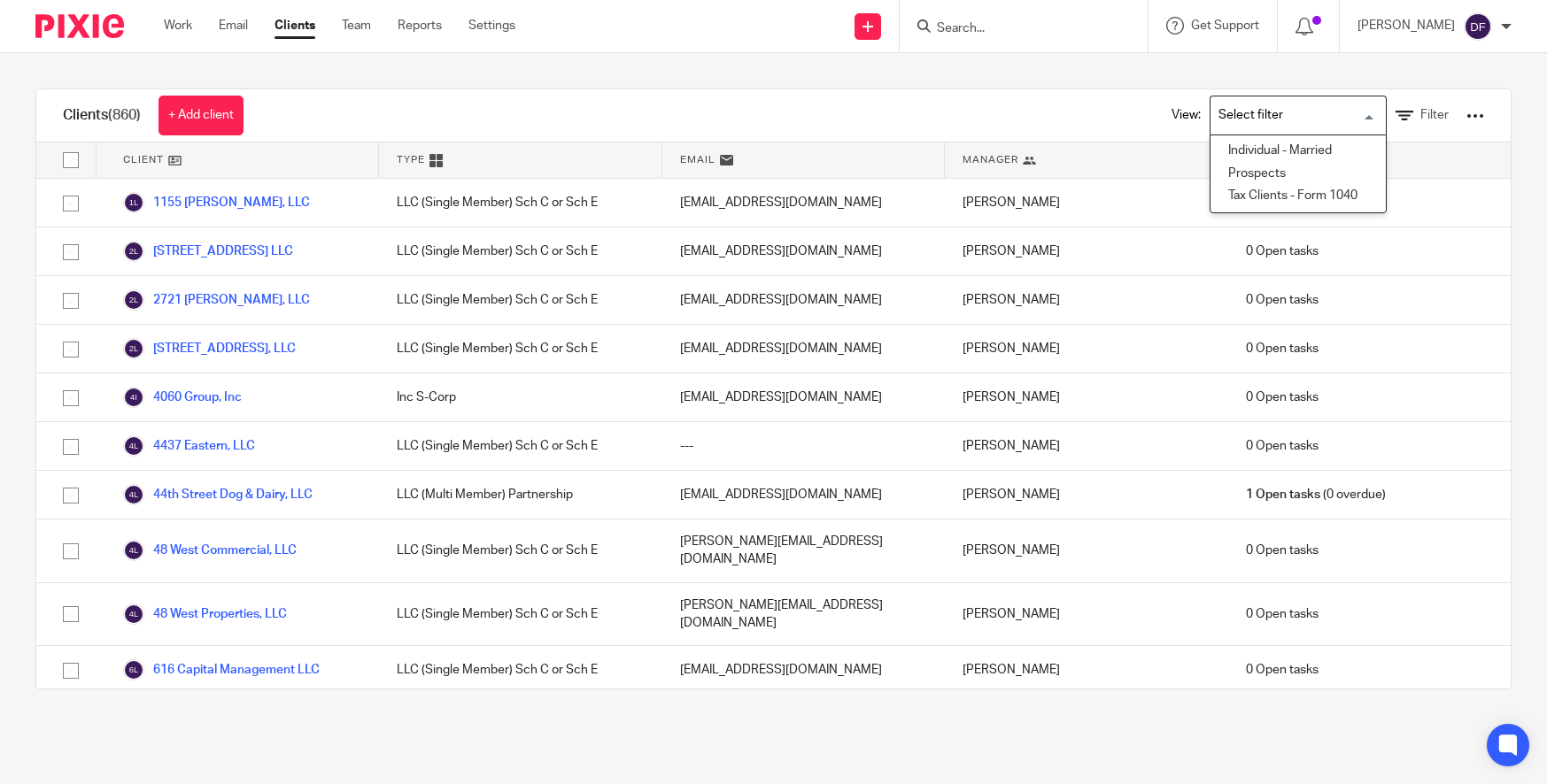
click at [1298, 113] on input "Search for option" at bounding box center [1294, 116] width 164 height 31
click at [980, 26] on input "Search" at bounding box center [1014, 29] width 159 height 16
click at [1236, 126] on input "Search for option" at bounding box center [1294, 116] width 164 height 31
click at [987, 26] on input "Search" at bounding box center [1014, 29] width 159 height 16
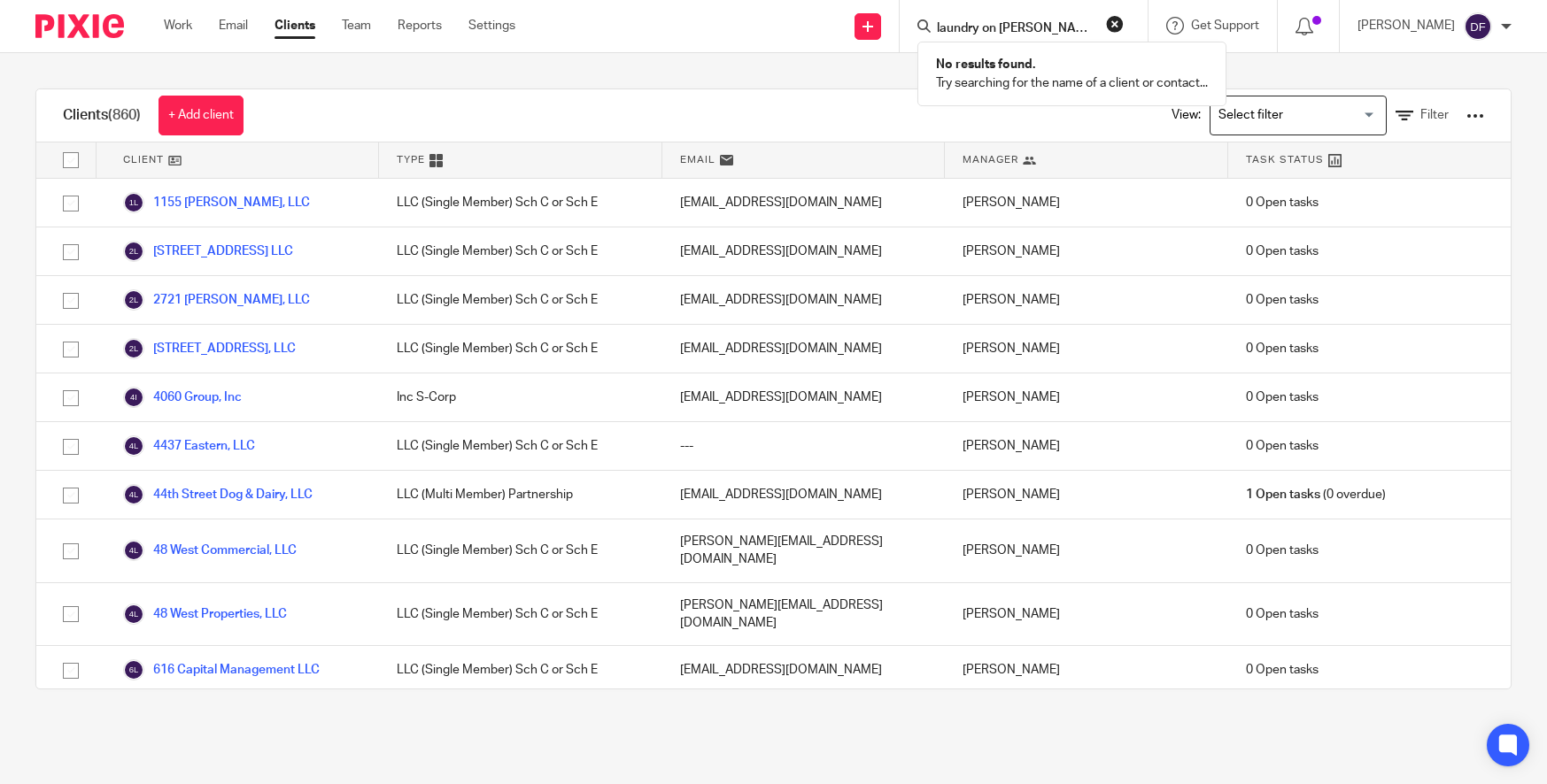
type input "laundry on voorheis llc"
click button "submit" at bounding box center [0, 0] width 0 height 0
drag, startPoint x: 1069, startPoint y: 23, endPoint x: 845, endPoint y: 31, distance: 224.1
click at [845, 31] on div "Send new email Create task Add client laundry on voorheis llc No results found.…" at bounding box center [1044, 26] width 1005 height 52
type input "playstruction"
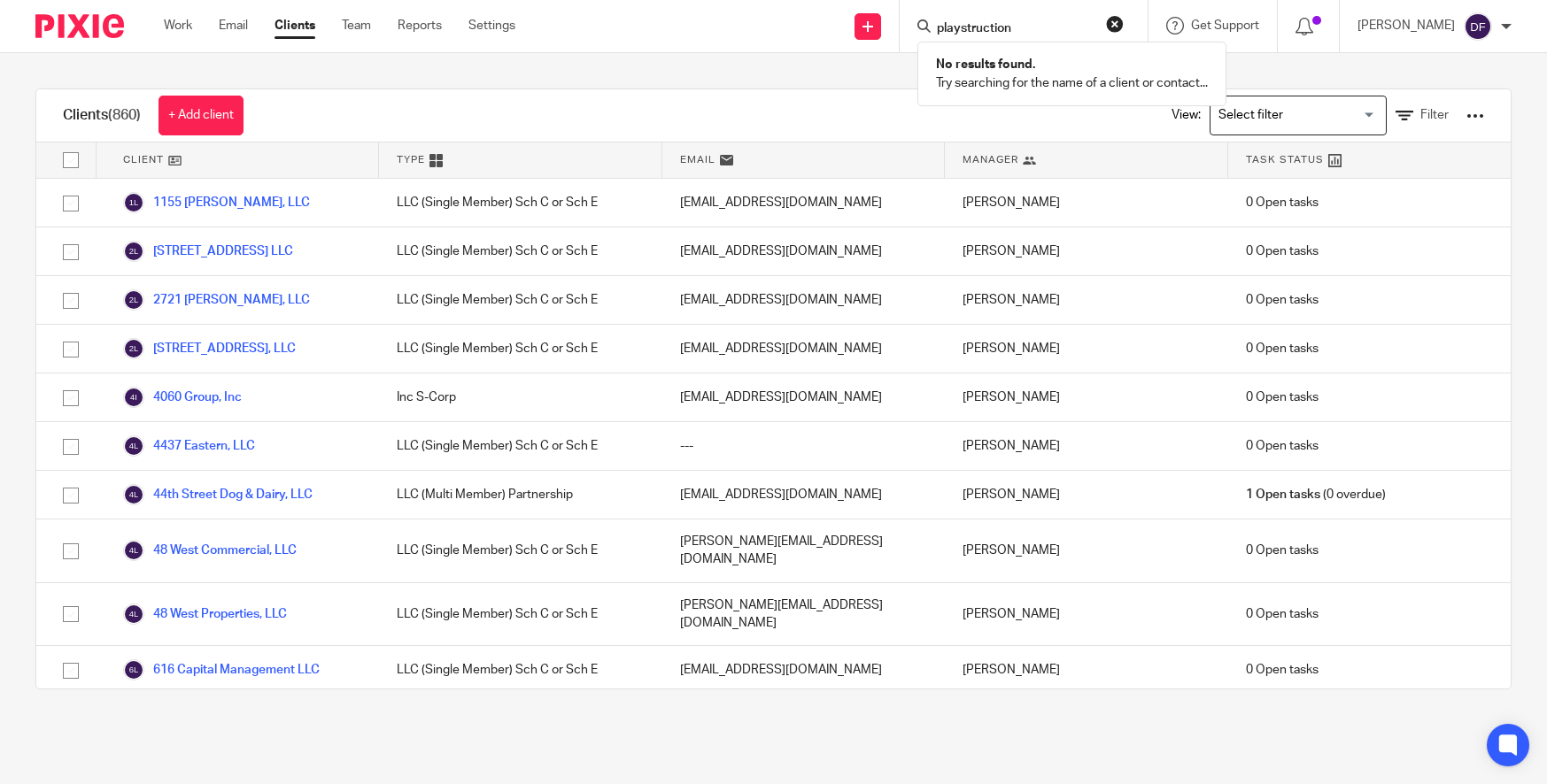
click button "submit" at bounding box center [0, 0] width 0 height 0
drag, startPoint x: 1053, startPoint y: 30, endPoint x: 886, endPoint y: 31, distance: 167.0
click at [886, 31] on div "Send new email Create task Add client playstruction No results found. Try searc…" at bounding box center [1044, 26] width 1005 height 52
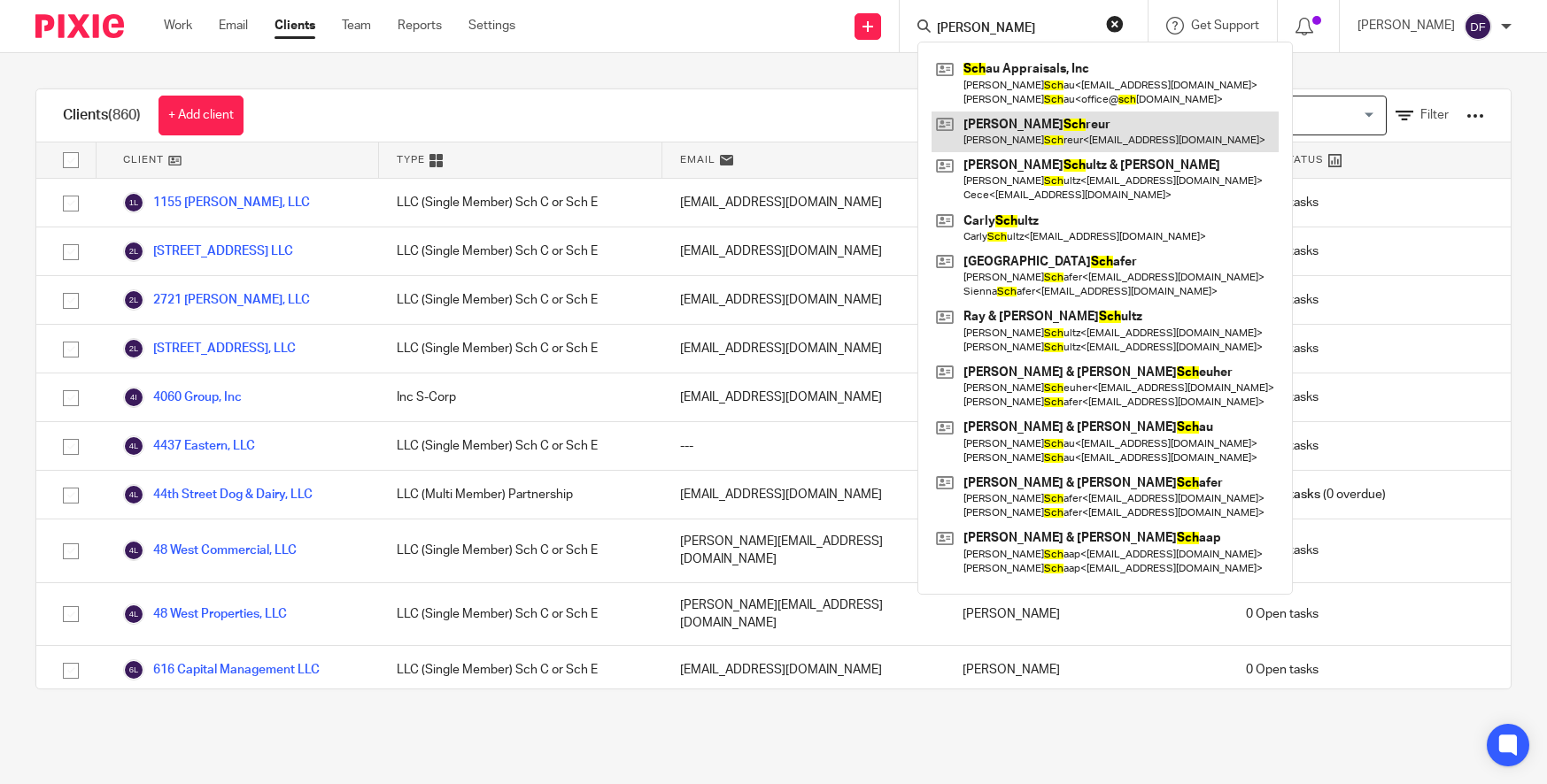
type input "pat sch"
click at [1051, 136] on link at bounding box center [1105, 131] width 347 height 40
